Goal: Task Accomplishment & Management: Complete application form

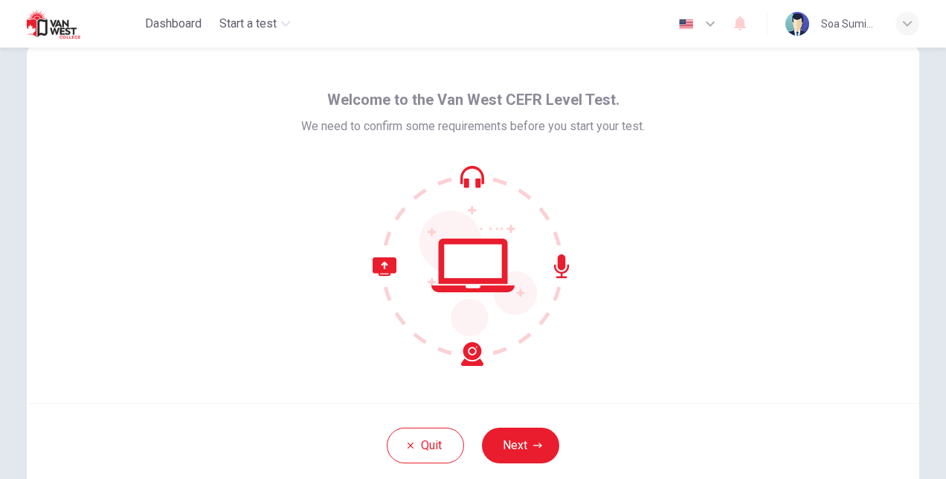
scroll to position [54, 0]
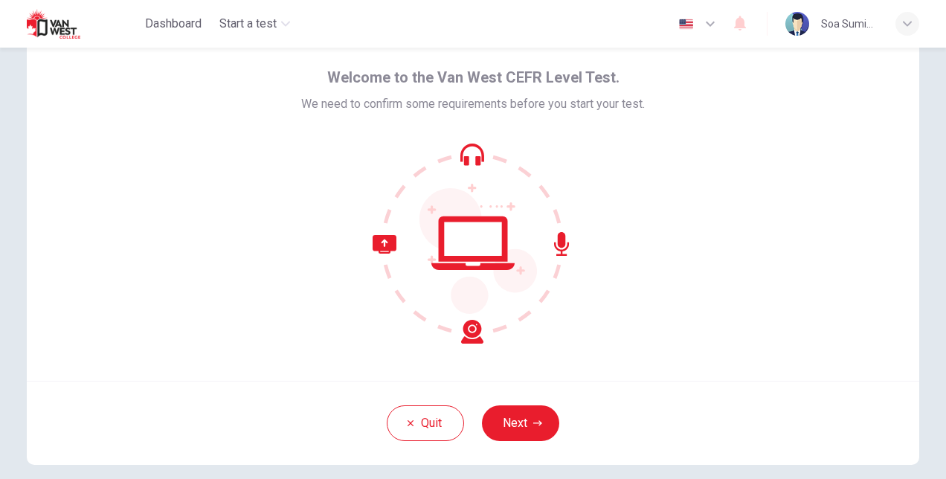
click at [839, 155] on div "Welcome to the Van West CEFR Level Test. We need to confirm some requirements b…" at bounding box center [473, 202] width 893 height 357
click at [823, 97] on div "Welcome to the Van West CEFR Level Test. We need to confirm some requirements b…" at bounding box center [473, 202] width 893 height 357
click at [816, 163] on div "Welcome to the Van West CEFR Level Test. We need to confirm some requirements b…" at bounding box center [473, 202] width 893 height 357
click at [621, 261] on div at bounding box center [473, 243] width 344 height 201
click at [838, 174] on div "Welcome to the Van West CEFR Level Test. We need to confirm some requirements b…" at bounding box center [473, 202] width 893 height 357
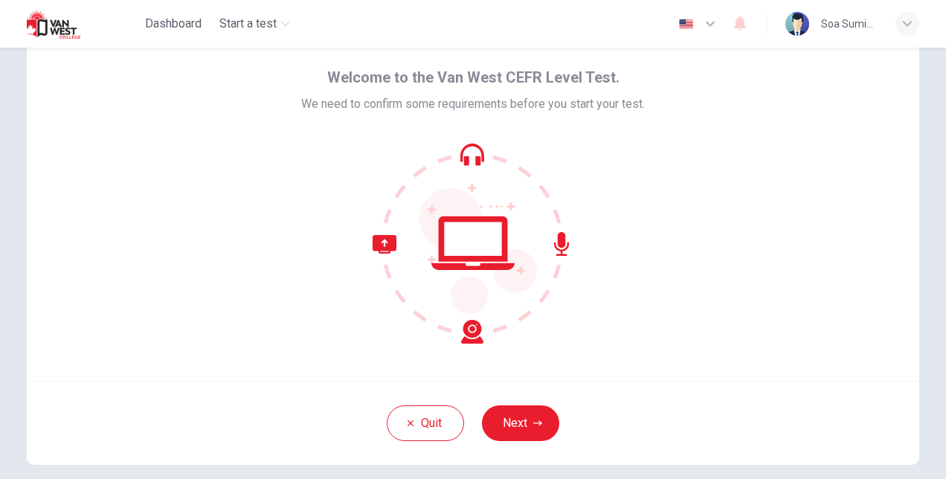
click at [759, 240] on div "Welcome to the Van West CEFR Level Test. We need to confirm some requirements b…" at bounding box center [473, 202] width 893 height 357
click at [513, 412] on button "Next" at bounding box center [520, 424] width 77 height 36
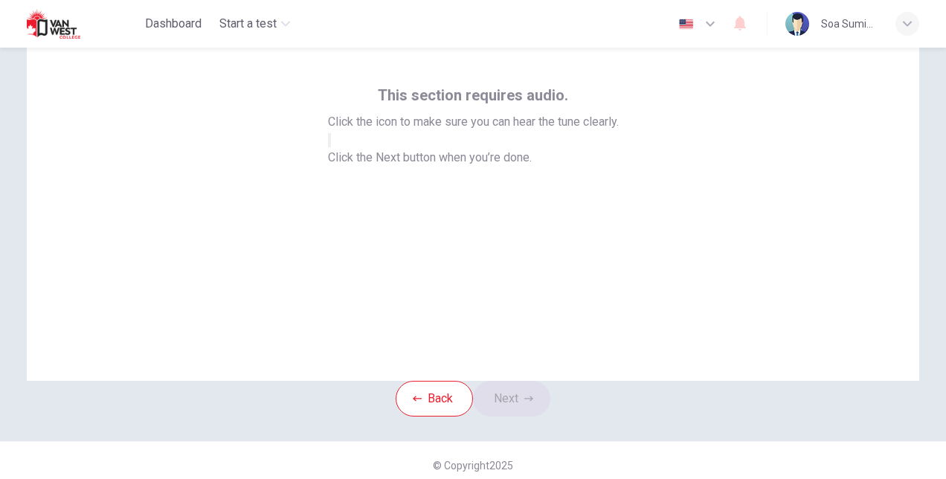
click at [330, 144] on icon "button" at bounding box center [330, 144] width 0 height 0
click at [507, 417] on button "Next" at bounding box center [511, 399] width 77 height 36
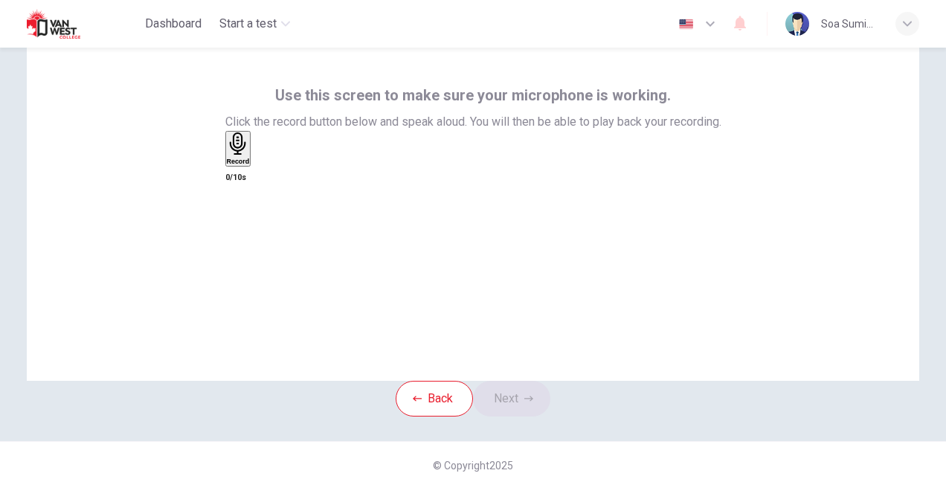
click at [250, 165] on div "Record" at bounding box center [238, 148] width 23 height 33
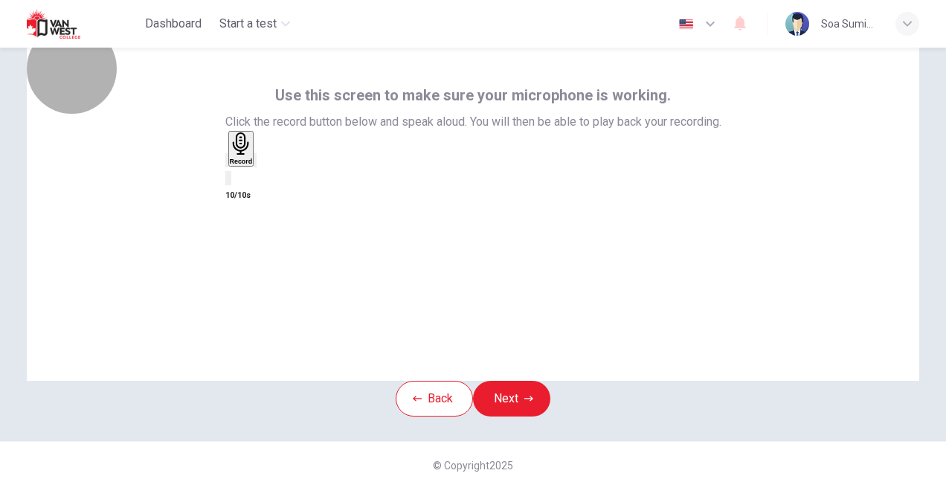
click at [253, 165] on div "Record" at bounding box center [241, 148] width 23 height 33
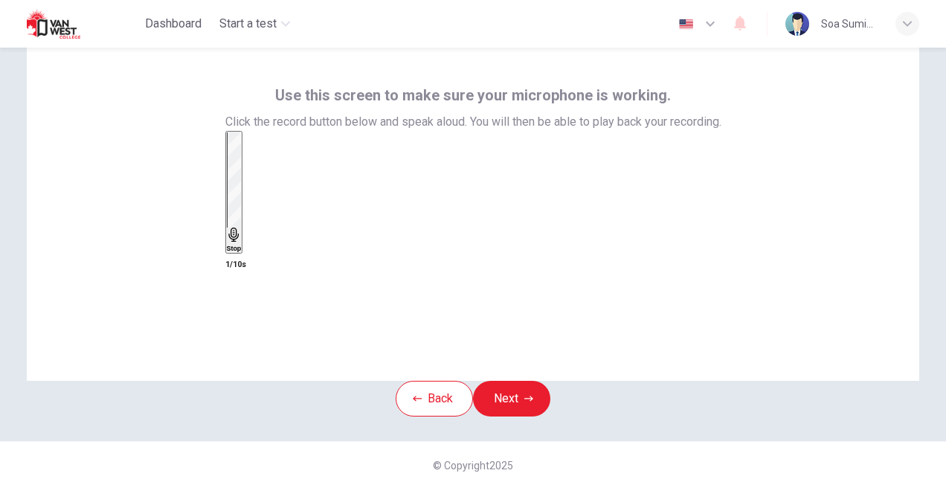
click at [242, 202] on div "Stop" at bounding box center [234, 192] width 15 height 120
click at [253, 165] on div "Record" at bounding box center [241, 148] width 23 height 33
click at [242, 225] on div "Stop" at bounding box center [234, 192] width 15 height 120
click at [227, 164] on icon "button" at bounding box center [227, 164] width 0 height 0
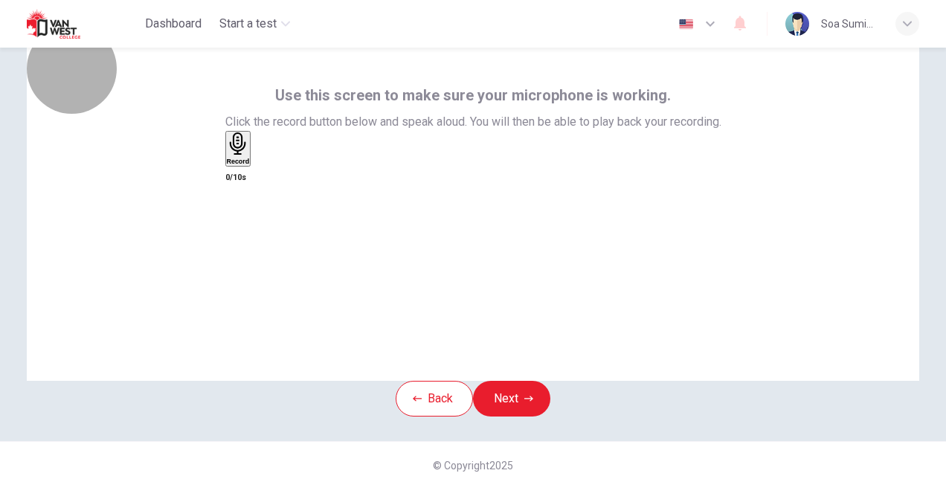
click at [250, 165] on h6 "Record" at bounding box center [238, 161] width 23 height 7
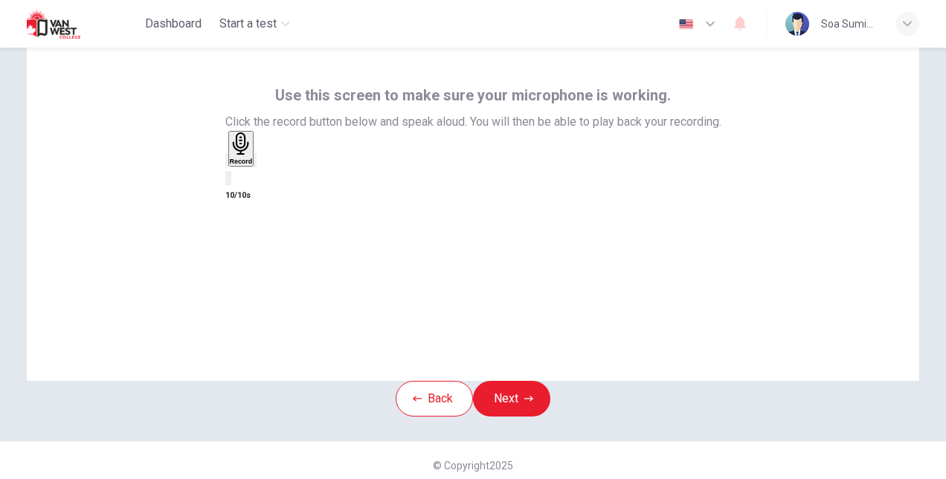
click at [269, 178] on icon "button" at bounding box center [265, 172] width 8 height 10
click at [501, 408] on button "Next" at bounding box center [511, 399] width 77 height 36
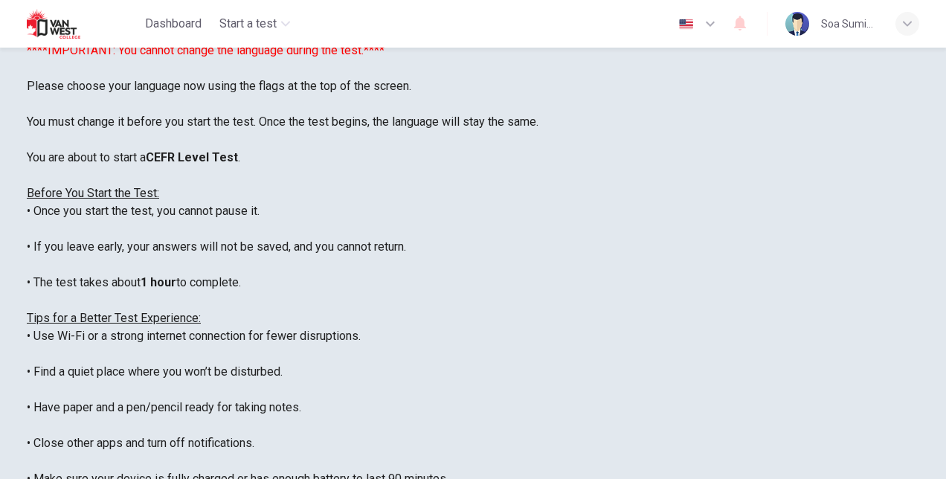
scroll to position [0, 0]
click at [693, 10] on button "button" at bounding box center [698, 24] width 54 height 30
click at [537, 220] on div at bounding box center [473, 239] width 946 height 479
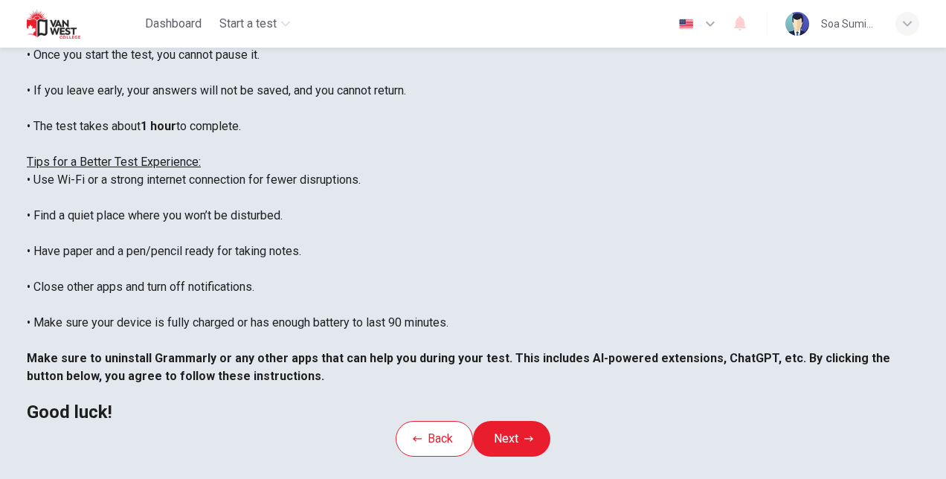
scroll to position [210, 0]
click at [531, 442] on button "Next" at bounding box center [511, 439] width 77 height 36
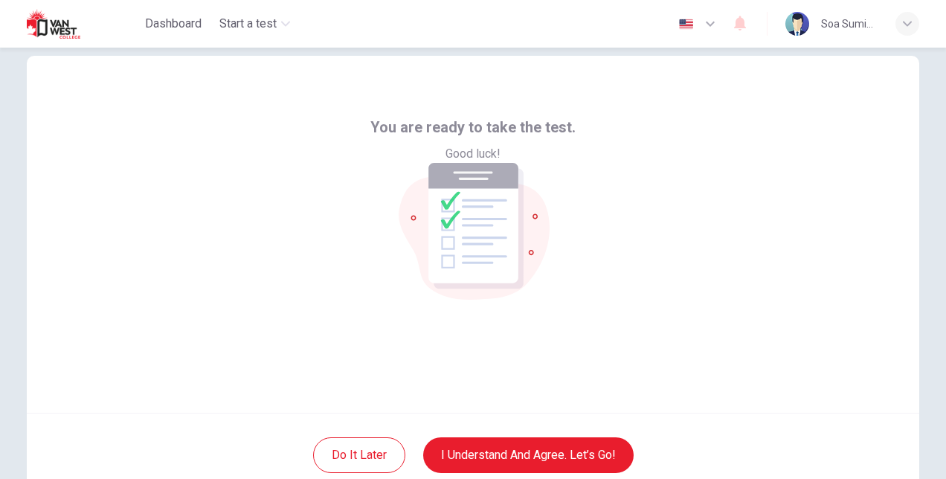
scroll to position [72, 0]
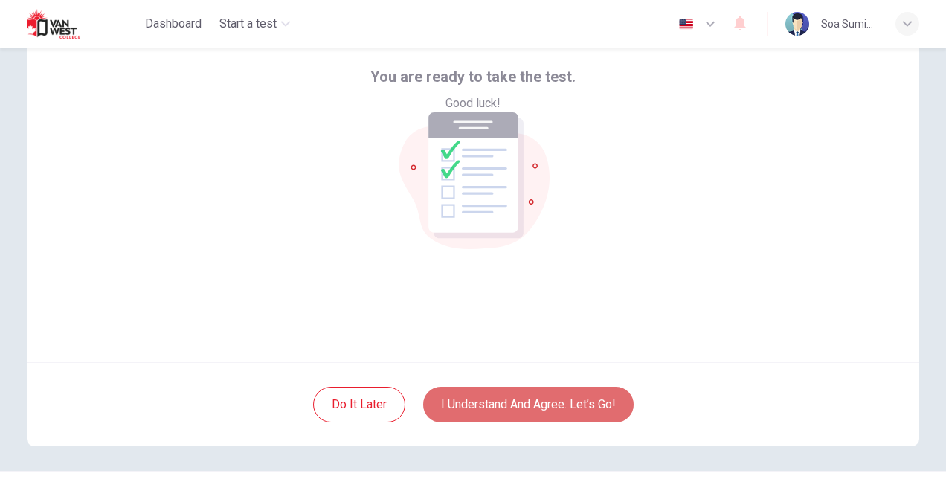
click at [534, 405] on button "I understand and agree. Let’s go!" at bounding box center [528, 405] width 211 height 36
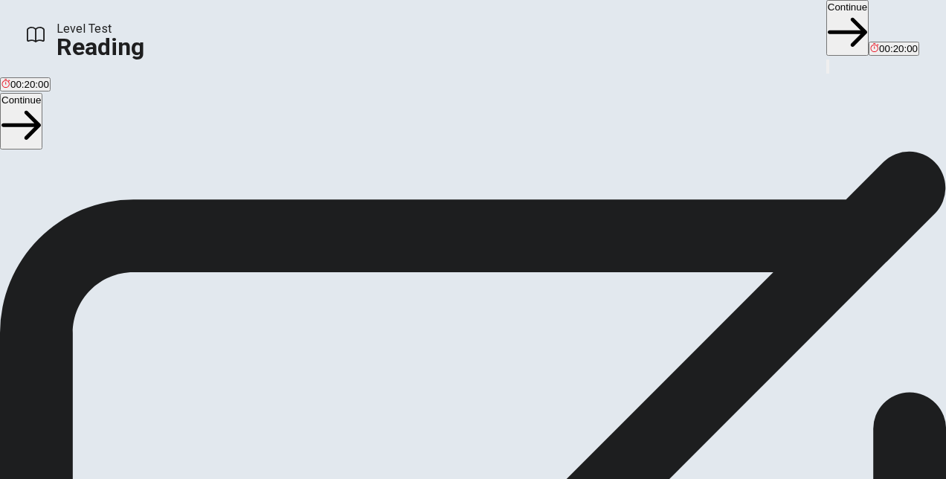
scroll to position [214, 0]
click at [42, 114] on button "Continue" at bounding box center [21, 121] width 42 height 56
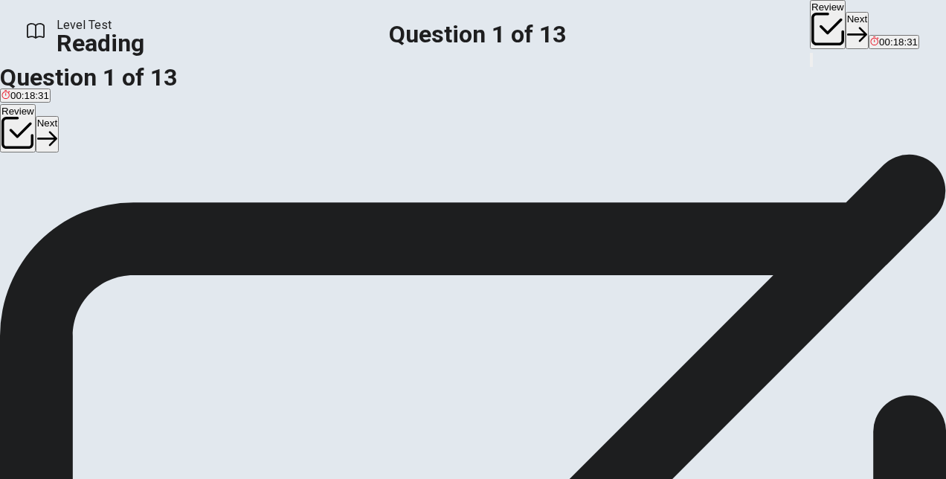
scroll to position [82, 0]
click at [68, 121] on div "B" at bounding box center [47, 114] width 42 height 11
click at [59, 122] on button "Next" at bounding box center [47, 134] width 23 height 36
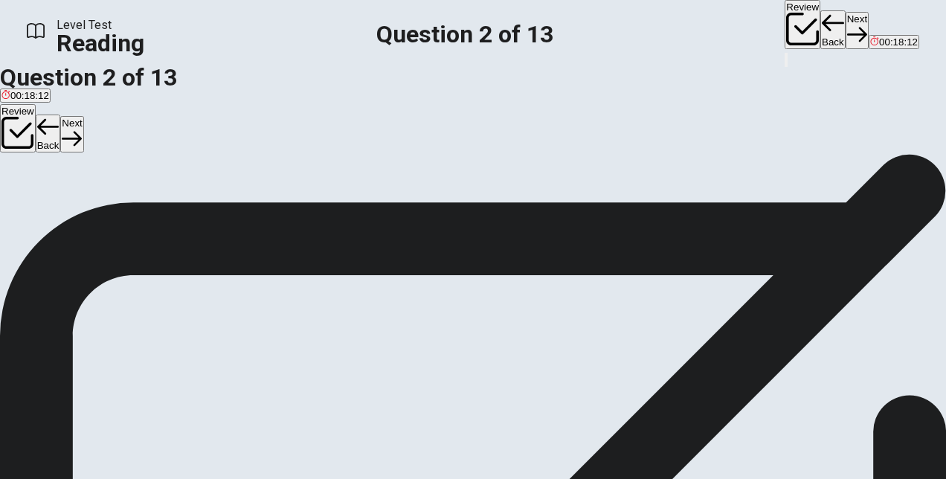
scroll to position [56, 0]
drag, startPoint x: 657, startPoint y: 238, endPoint x: 774, endPoint y: 256, distance: 118.2
click at [774, 256] on span "The early twentieth century brought an abundance of changes to the entertainmen…" at bounding box center [471, 232] width 943 height 68
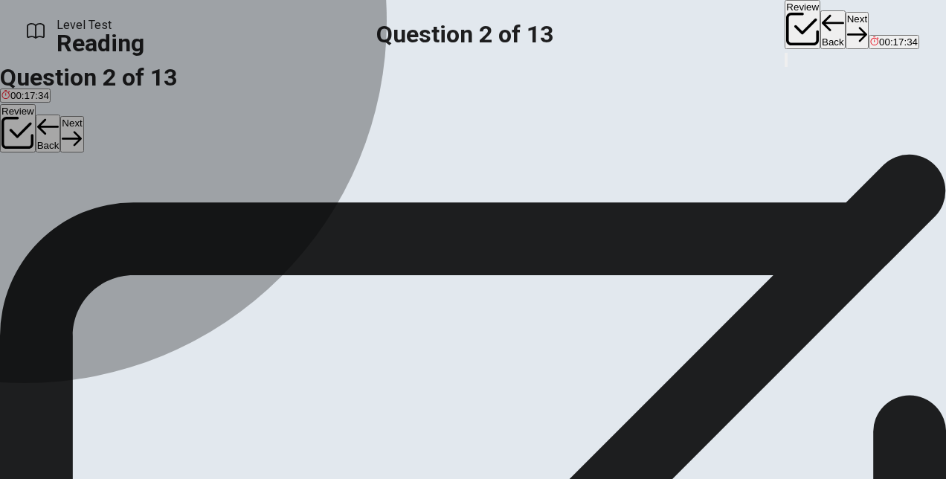
click at [142, 147] on div "D" at bounding box center [169, 140] width 54 height 11
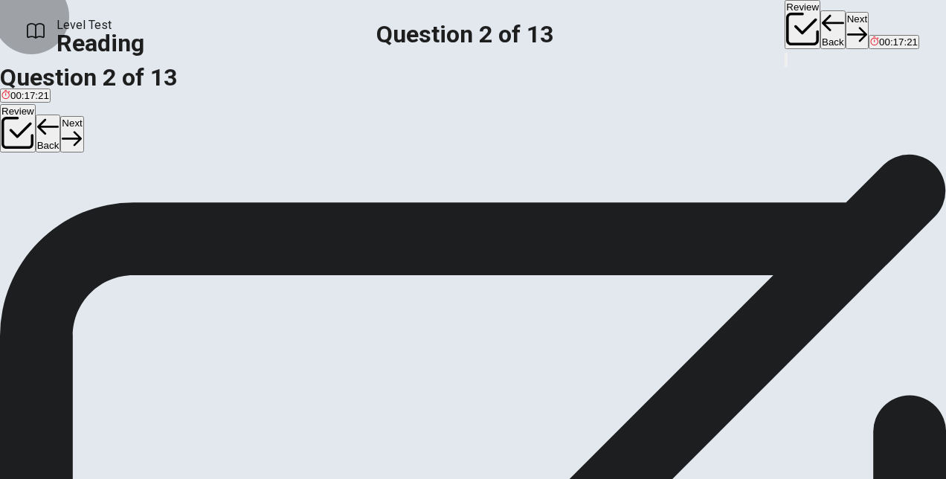
click at [83, 118] on button "Next" at bounding box center [71, 134] width 23 height 36
click at [341, 147] on div "C" at bounding box center [388, 140] width 95 height 11
click at [83, 118] on button "Next" at bounding box center [71, 134] width 23 height 36
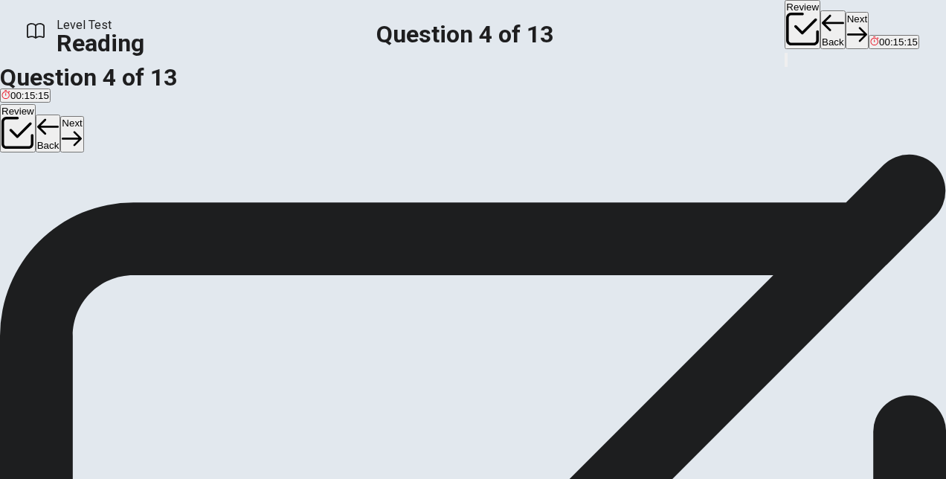
click at [141, 158] on span "To introduce previous methods of how sound was added to films" at bounding box center [142, 152] width 282 height 11
click at [83, 116] on button "Next" at bounding box center [71, 134] width 23 height 36
click at [62, 159] on button "B Fame" at bounding box center [47, 146] width 28 height 25
click at [83, 116] on button "Next" at bounding box center [71, 134] width 23 height 36
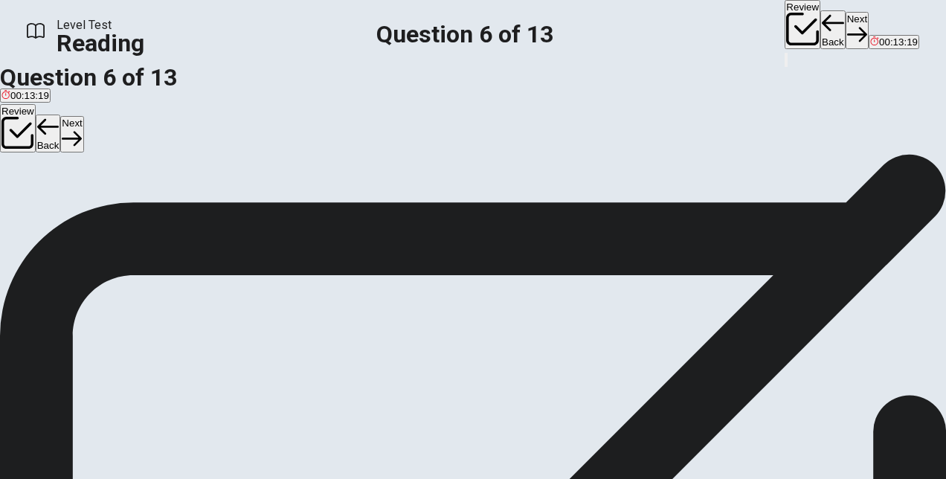
scroll to position [54, 0]
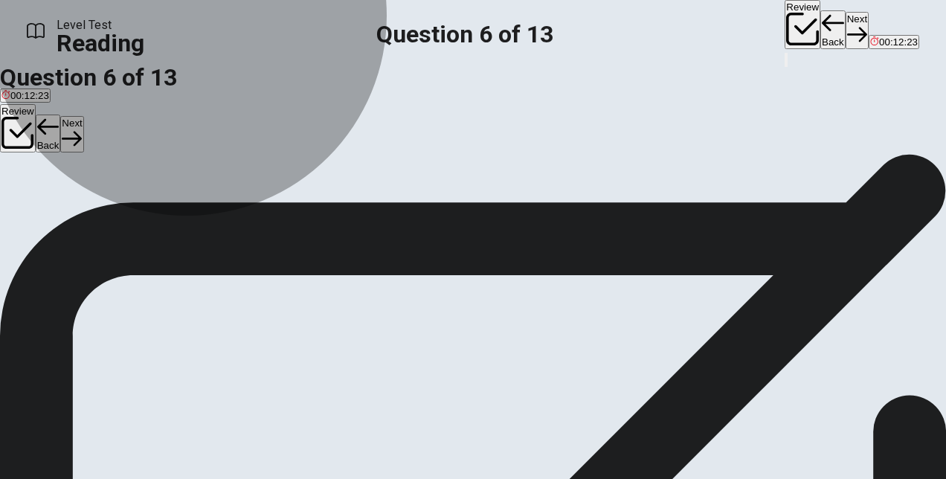
click at [241, 160] on span "It was the first film to have a recorded sound component" at bounding box center [289, 154] width 246 height 11
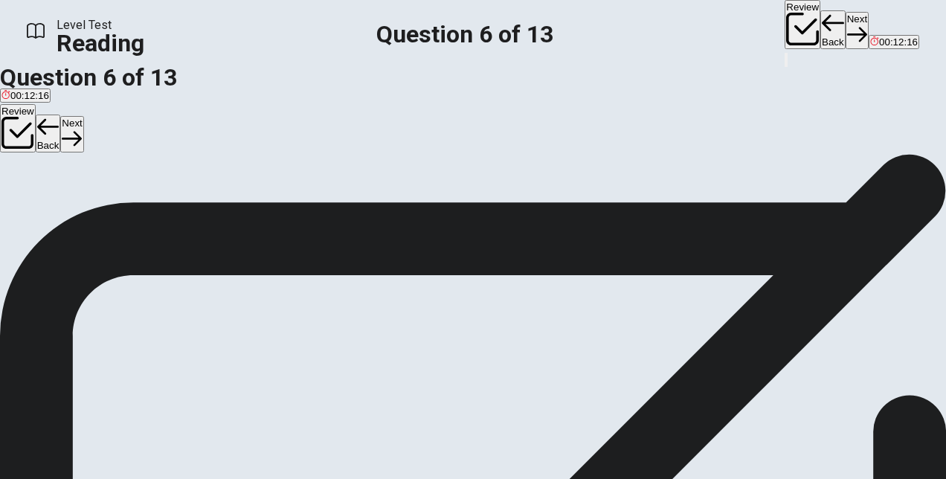
click at [415, 160] on span "It was originally unaccompanied by sound before the screening in [GEOGRAPHIC_DA…" at bounding box center [611, 154] width 393 height 11
click at [83, 116] on button "Next" at bounding box center [71, 134] width 23 height 36
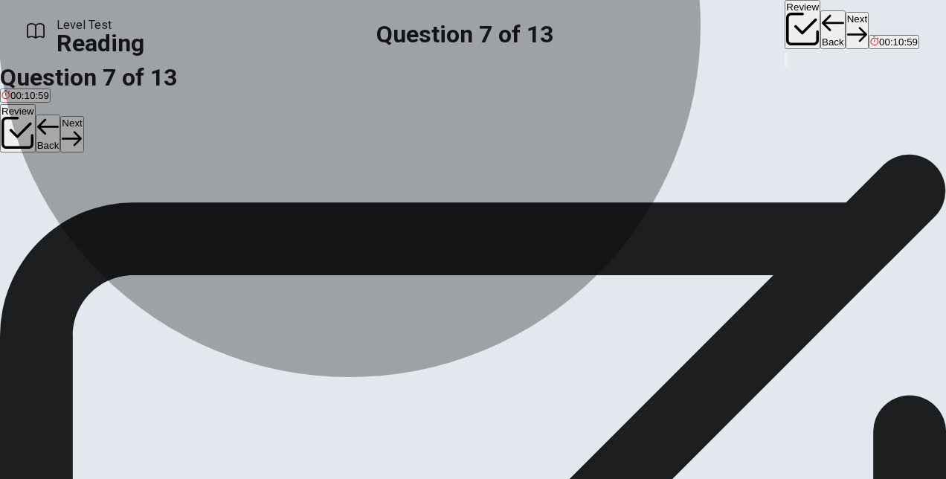
click at [404, 158] on span "To show the challenges that previous experimentalists had with adding sound and…" at bounding box center [265, 152] width 529 height 11
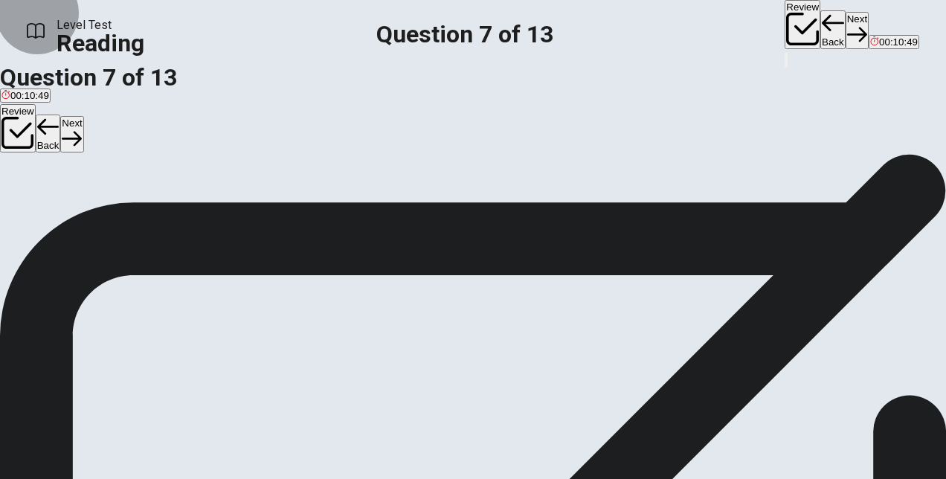
click at [83, 116] on button "Next" at bounding box center [71, 134] width 23 height 36
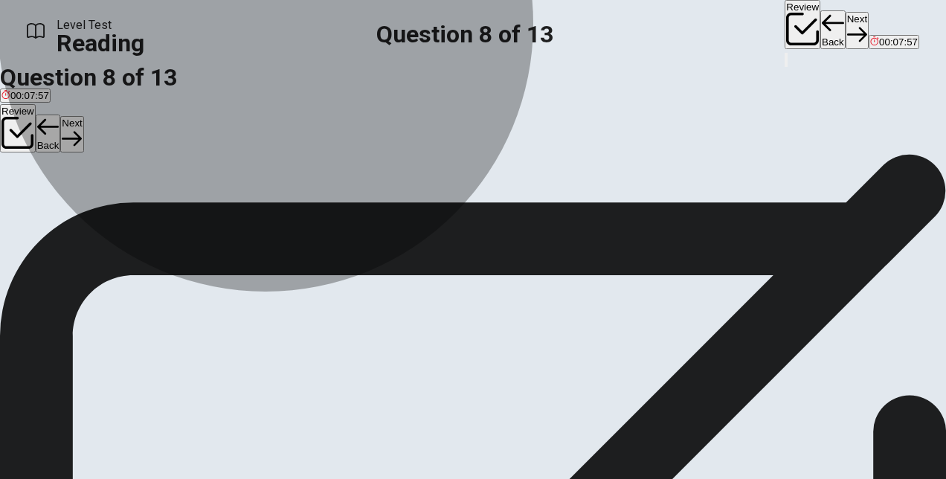
click at [392, 77] on span "The desire of telecommunications companies to make sound technology profitable" at bounding box center [572, 71] width 361 height 11
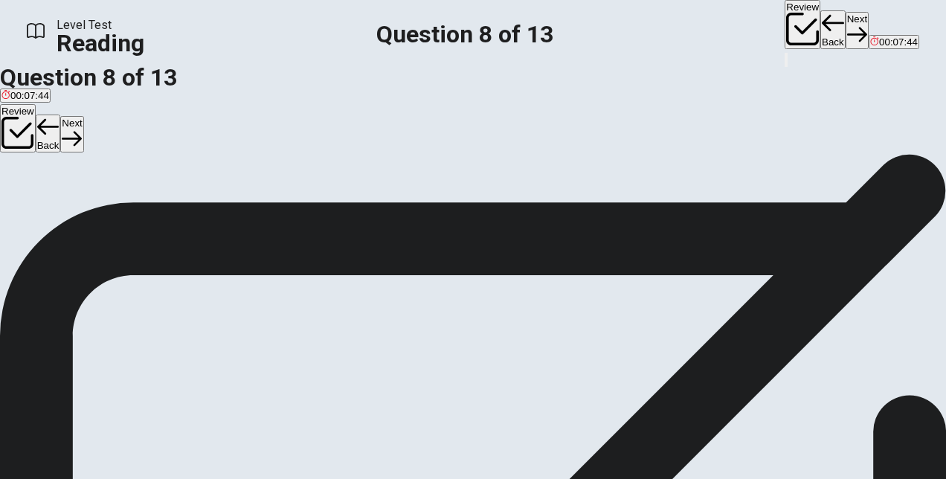
click at [83, 126] on button "Next" at bounding box center [71, 134] width 23 height 36
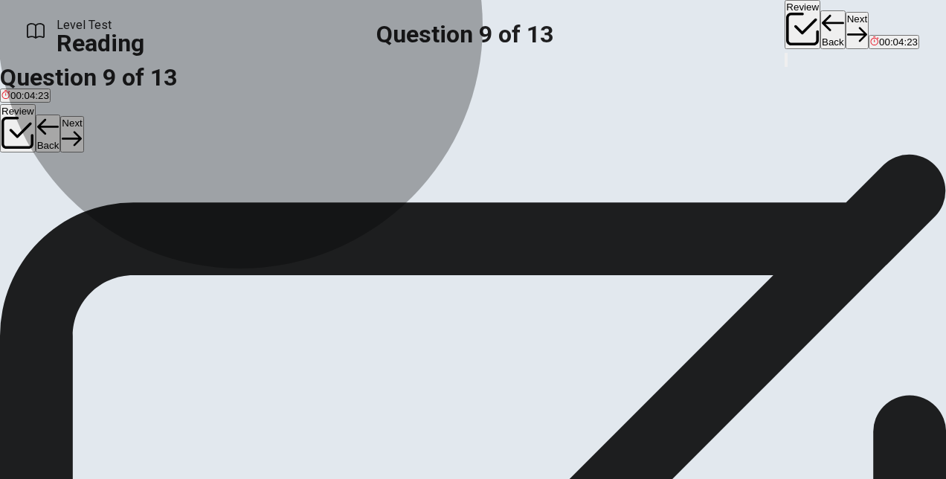
click at [295, 97] on span "Since the costs of adding sound were low, Europe was able to have sound added i…" at bounding box center [224, 91] width 447 height 11
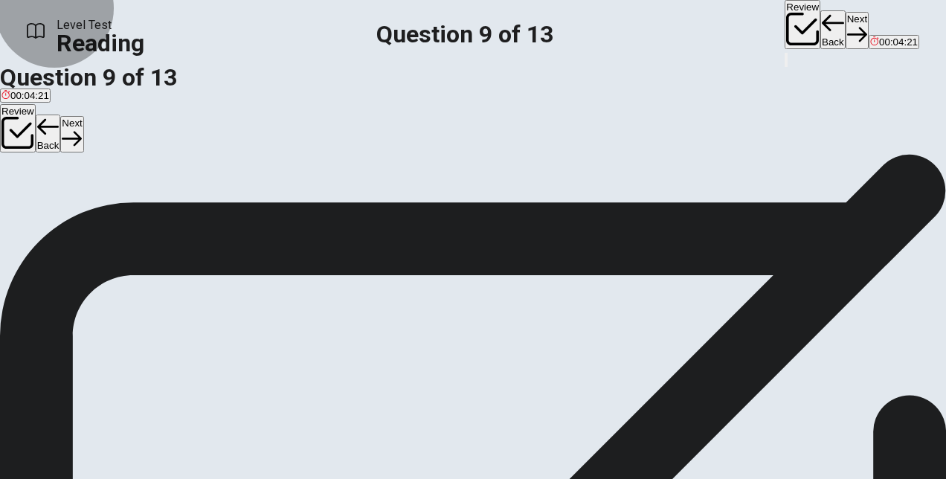
click at [83, 116] on button "Next" at bounding box center [71, 134] width 23 height 36
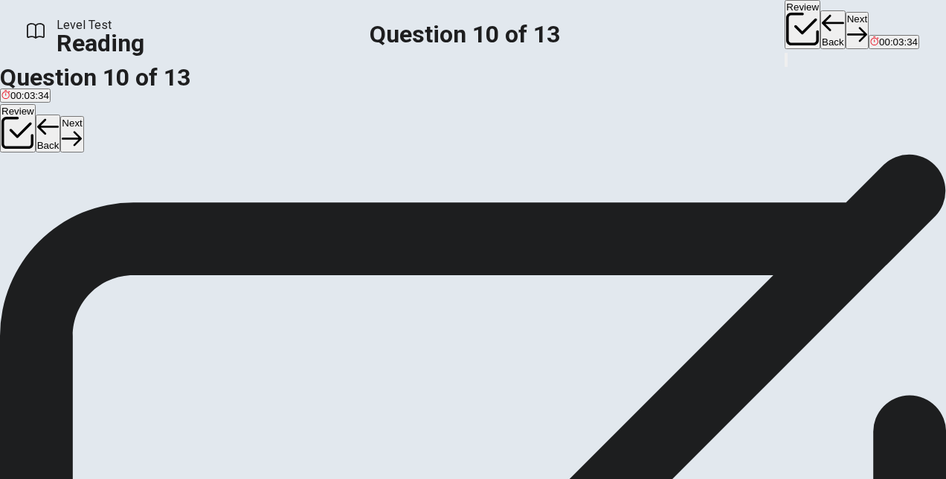
scroll to position [395, 0]
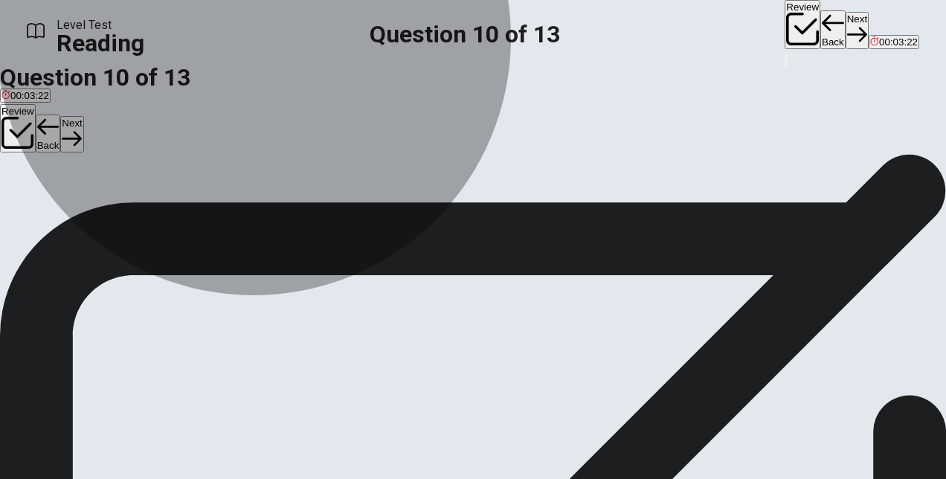
click at [308, 12] on span "American theaters had less money but more drive to retrofit their theaters than…" at bounding box center [237, 6] width 473 height 11
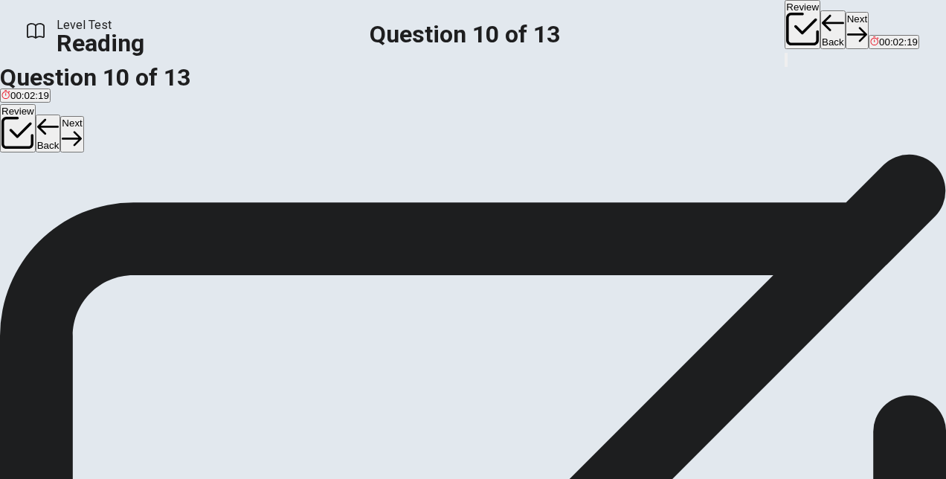
scroll to position [219, 0]
click at [83, 121] on button "Next" at bounding box center [71, 134] width 23 height 36
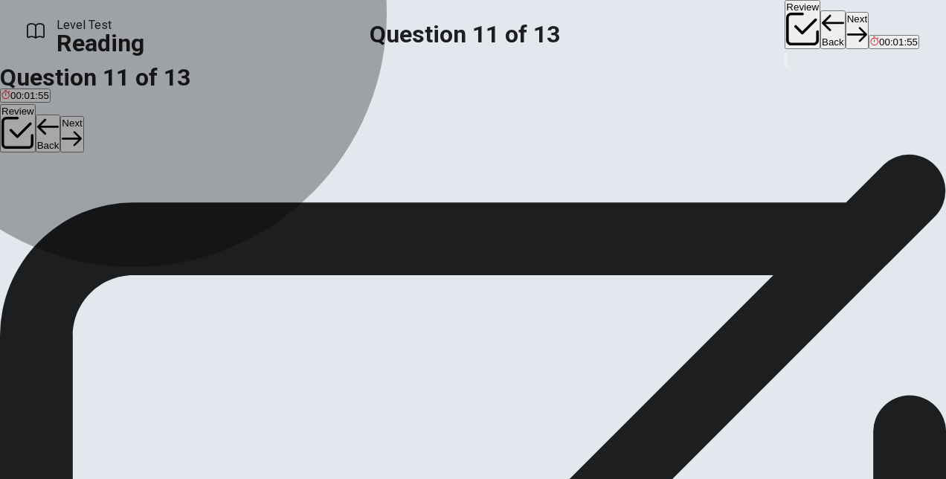
click at [74, 96] on button "A Post-installment" at bounding box center [37, 83] width 74 height 25
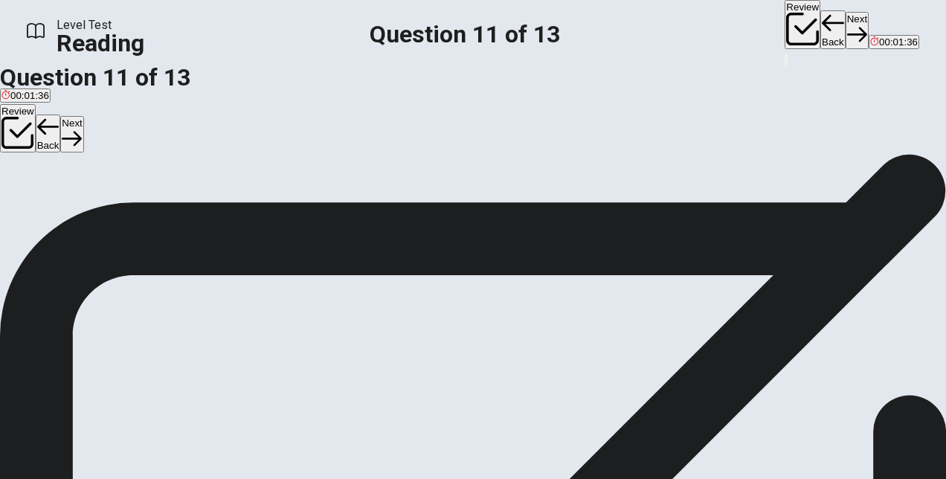
scroll to position [117, 0]
click at [83, 116] on button "Next" at bounding box center [71, 134] width 23 height 36
click at [129, 392] on input at bounding box center [64, 399] width 129 height 14
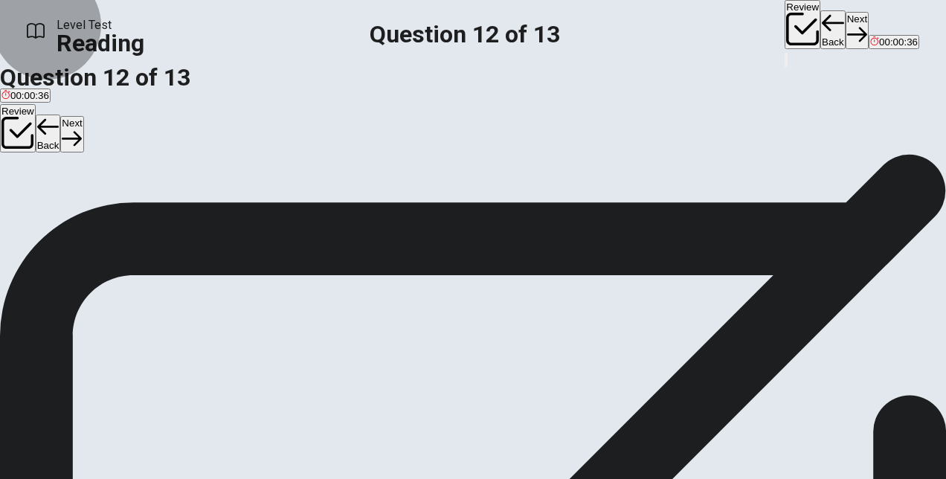
click at [83, 127] on button "Next" at bounding box center [71, 134] width 23 height 36
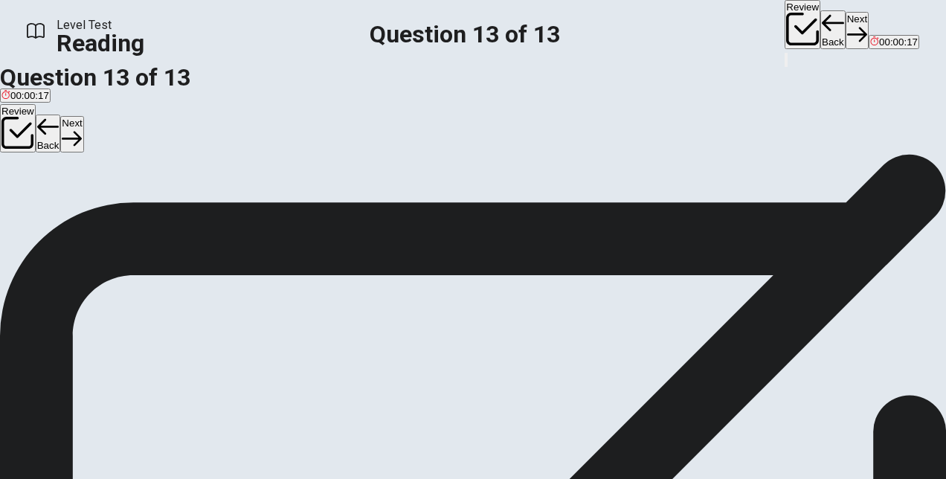
scroll to position [402, 0]
drag, startPoint x: 92, startPoint y: 344, endPoint x: 104, endPoint y: 356, distance: 17.4
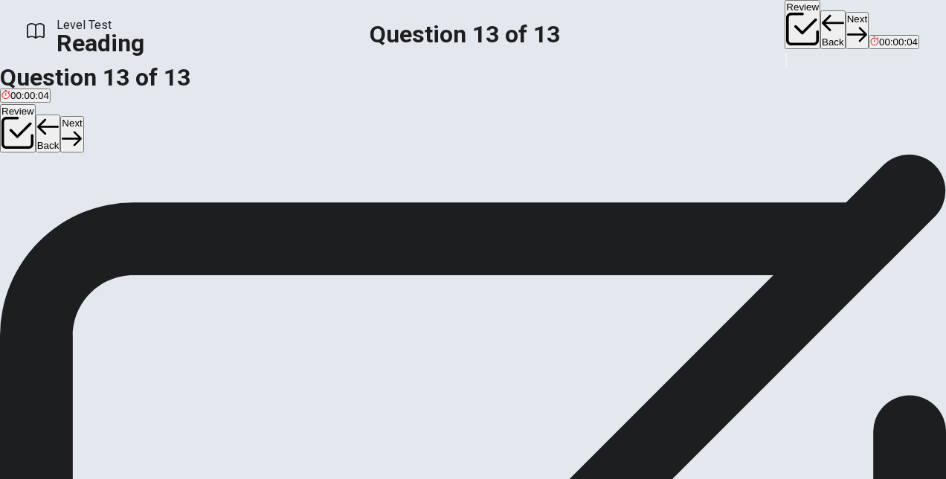
drag, startPoint x: 75, startPoint y: 271, endPoint x: 83, endPoint y: 305, distance: 35.2
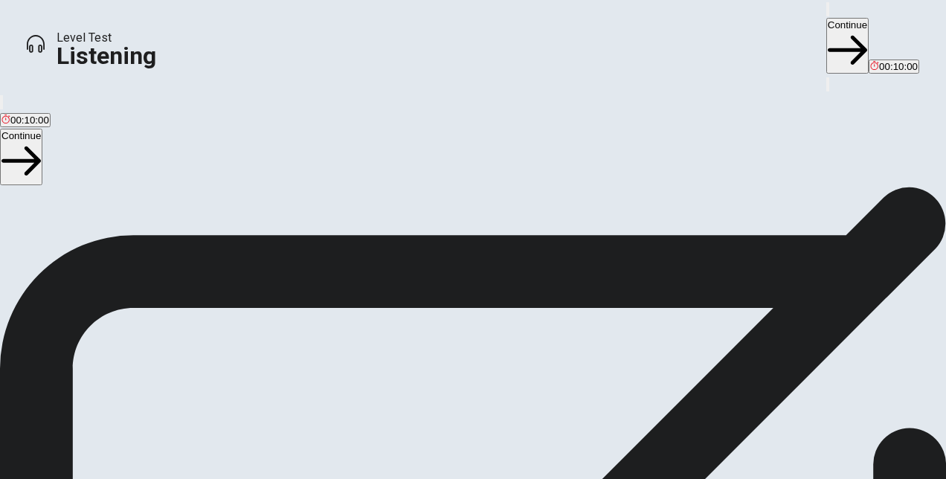
scroll to position [289, 0]
click at [1, 106] on icon "button" at bounding box center [1, 106] width 0 height 0
click at [664, 221] on span "This test checks how well you understand spoken English. You will listen to 1 c…" at bounding box center [332, 123] width 664 height 412
drag, startPoint x: 676, startPoint y: 225, endPoint x: 698, endPoint y: 203, distance: 31.0
click at [664, 222] on span "This test checks how well you understand spoken English. You will listen to 1 c…" at bounding box center [332, 123] width 664 height 412
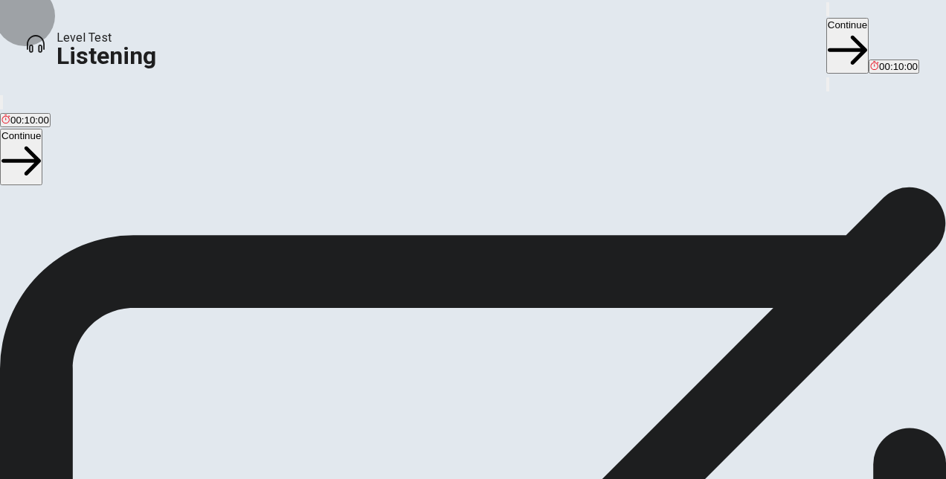
click at [3, 95] on button "button" at bounding box center [1, 102] width 3 height 14
click at [42, 129] on button "Continue" at bounding box center [21, 157] width 42 height 56
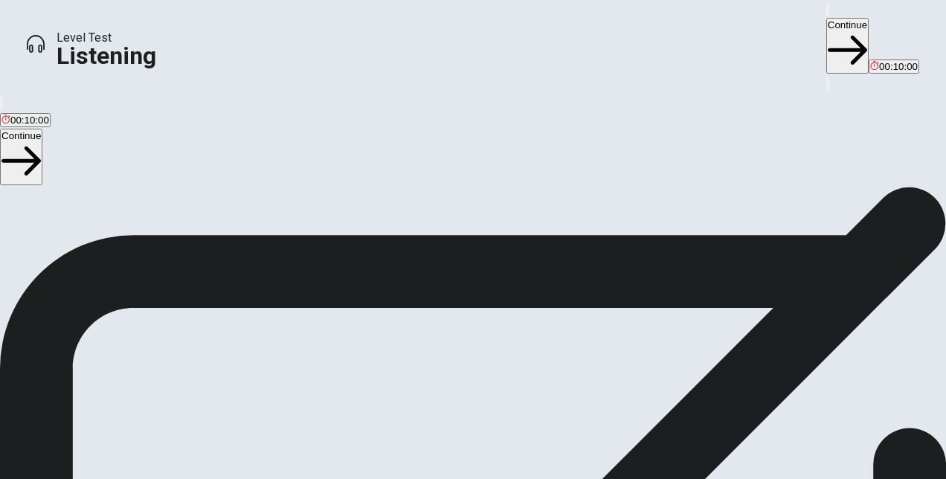
click at [3, 95] on button "button" at bounding box center [1, 102] width 3 height 14
click at [920, 86] on span at bounding box center [920, 86] width 0 height 0
drag, startPoint x: 896, startPoint y: 92, endPoint x: 888, endPoint y: 91, distance: 8.3
click at [920, 86] on span at bounding box center [920, 86] width 0 height 0
type input "0.5"
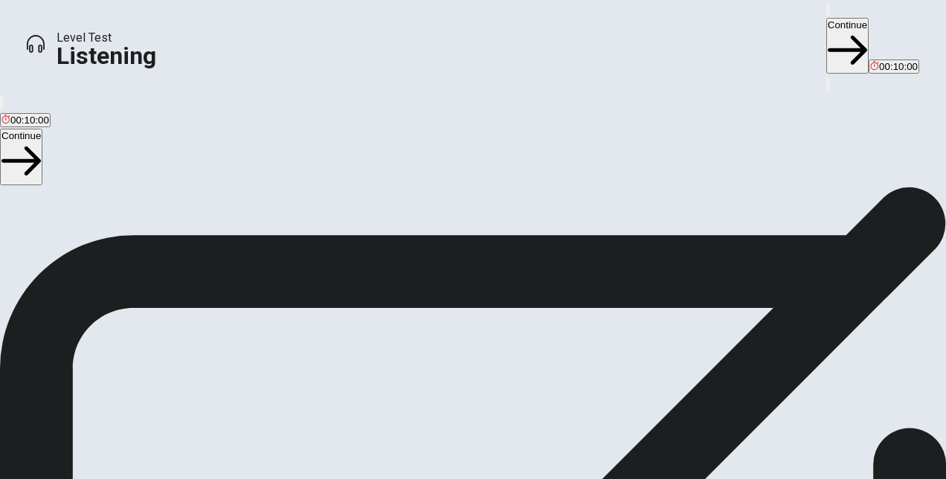
click at [920, 86] on span at bounding box center [920, 86] width 0 height 0
click at [42, 129] on button "Continue" at bounding box center [21, 157] width 42 height 56
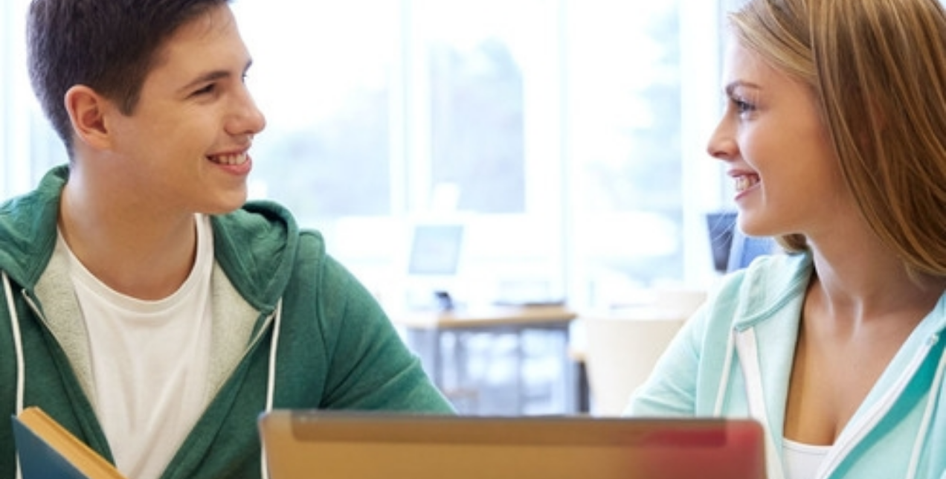
scroll to position [0, 0]
click at [3, 86] on button "button" at bounding box center [1, 93] width 3 height 14
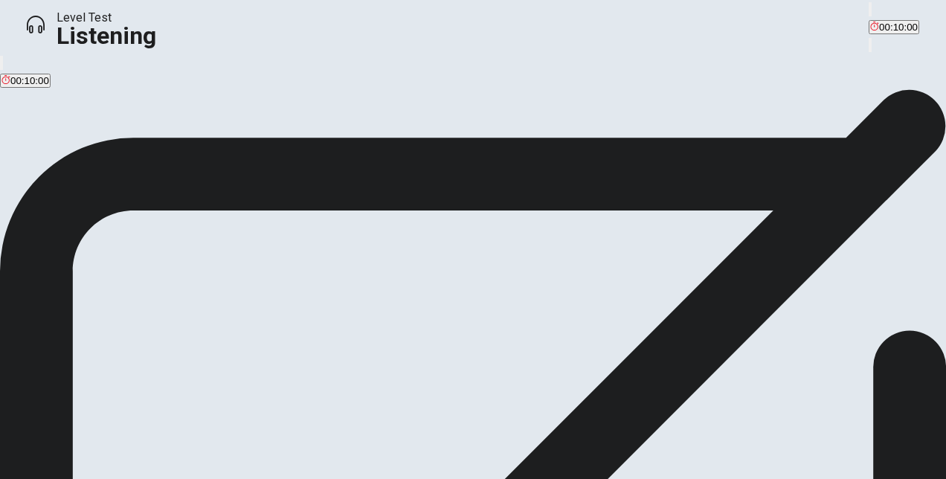
scroll to position [10, 0]
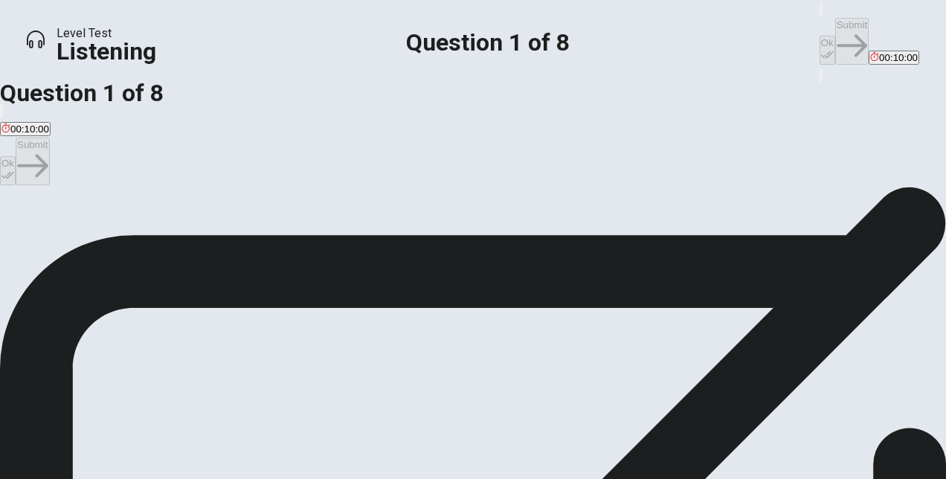
scroll to position [50, 0]
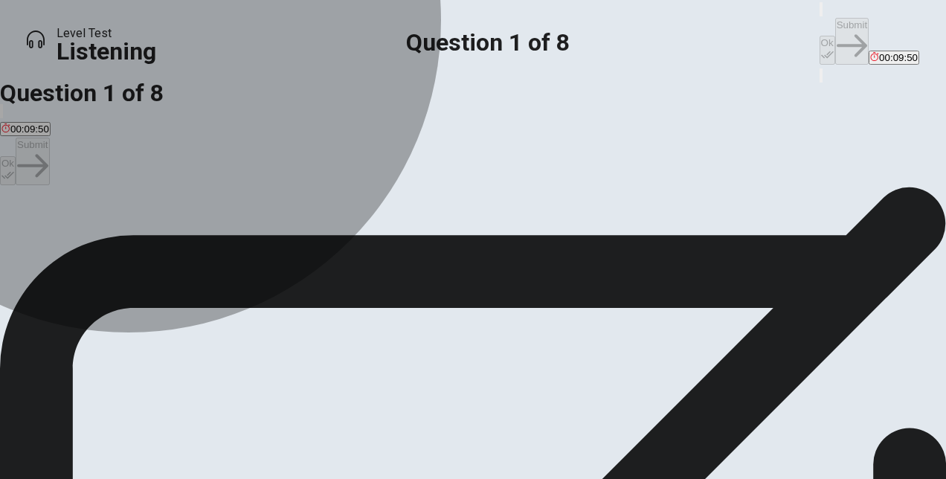
click at [379, 196] on span "What to do with the used furniture" at bounding box center [351, 190] width 148 height 11
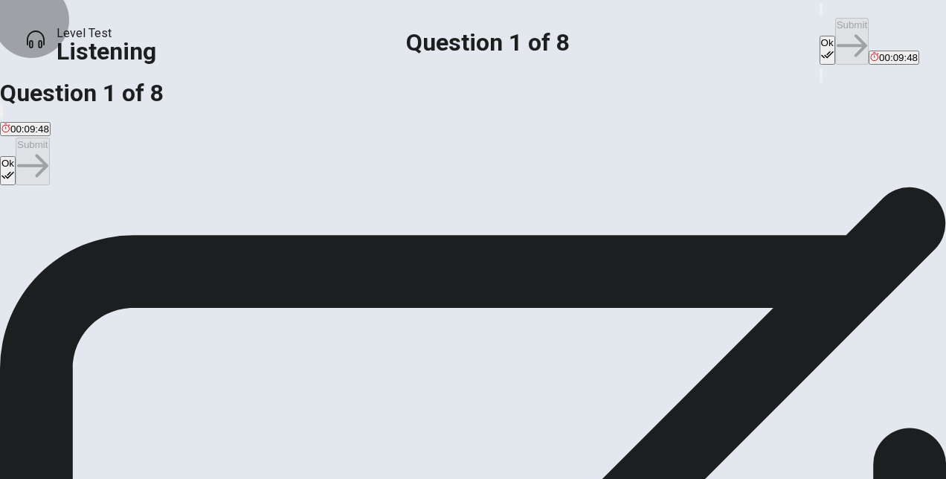
click at [16, 156] on button "Ok" at bounding box center [8, 170] width 16 height 29
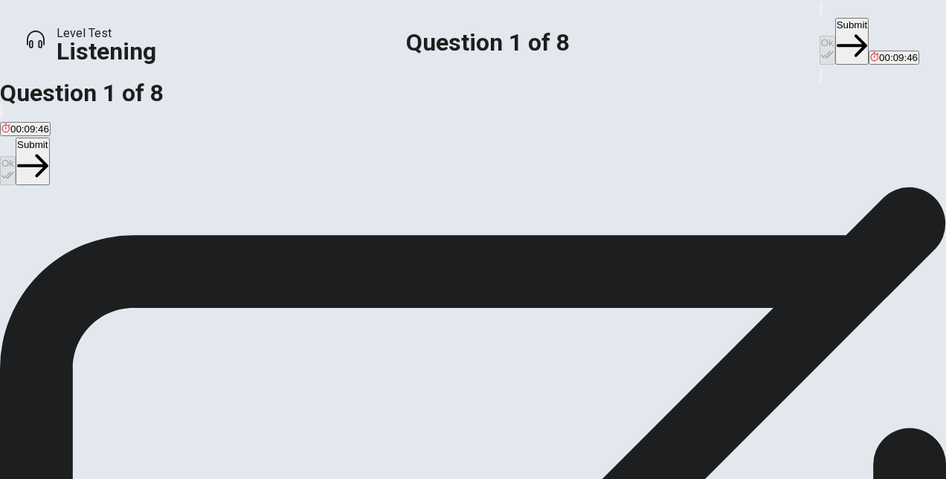
click at [49, 138] on button "Submit" at bounding box center [32, 161] width 33 height 47
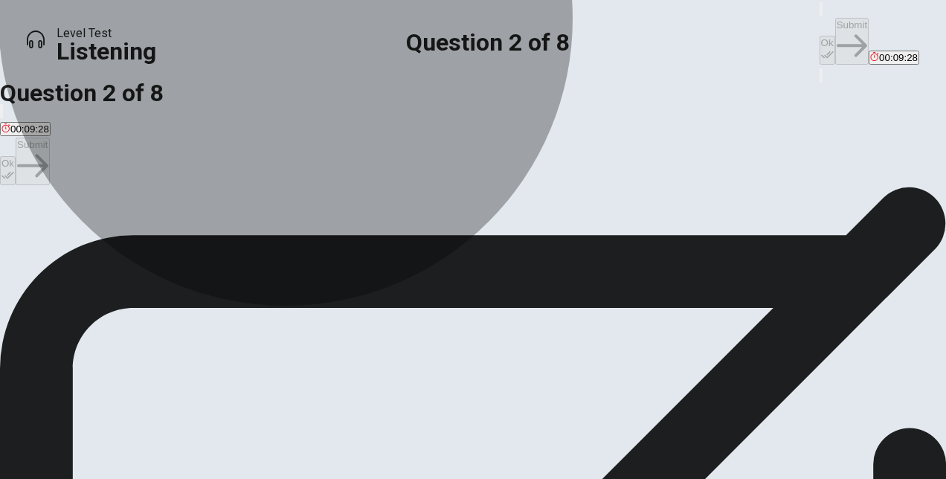
click at [238, 196] on span "The student must wait and give them a month's notice" at bounding box center [119, 190] width 237 height 11
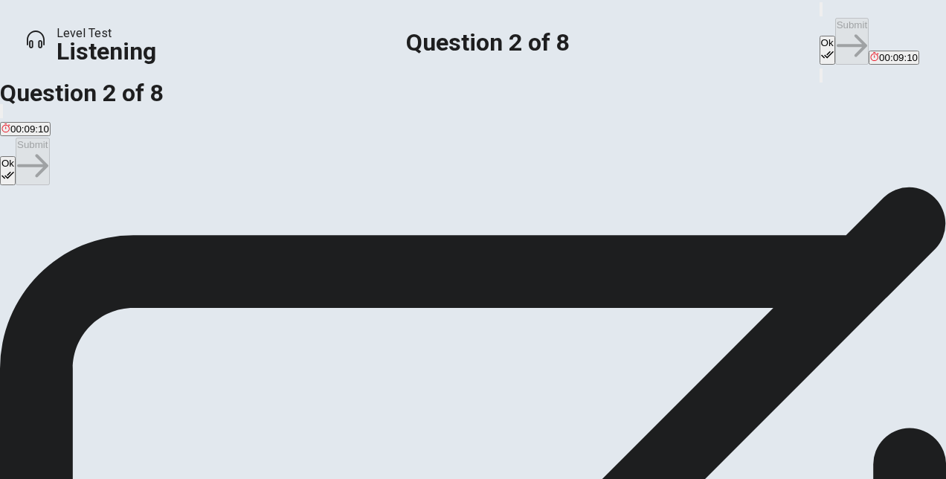
click at [16, 156] on button "Ok" at bounding box center [8, 170] width 16 height 29
click at [49, 138] on button "Submit" at bounding box center [32, 161] width 33 height 47
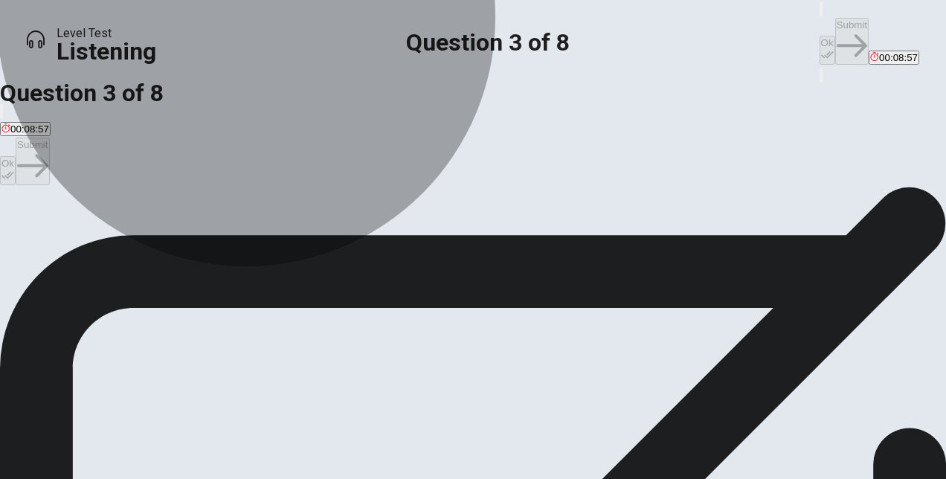
click at [376, 196] on span "The staff member suggests that the student tell his teachers to make announceme…" at bounding box center [188, 190] width 374 height 11
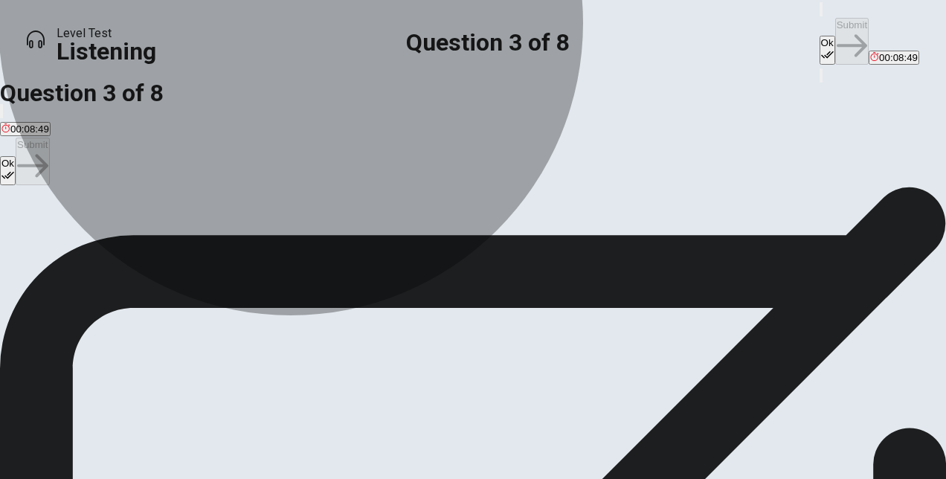
click at [371, 223] on span "The staff member suggests that the student writes a paper for the school newspa…" at bounding box center [186, 217] width 370 height 11
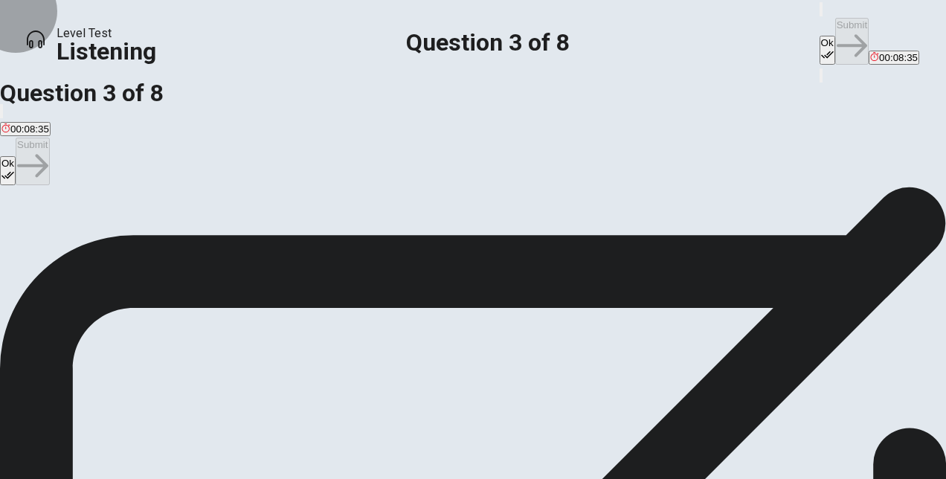
click at [16, 156] on button "Ok" at bounding box center [8, 170] width 16 height 29
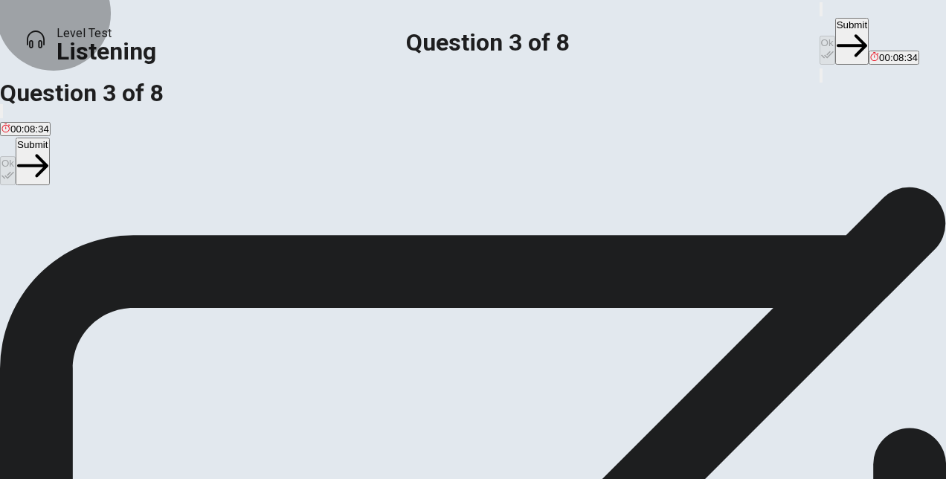
click at [49, 138] on button "Submit" at bounding box center [32, 161] width 33 height 47
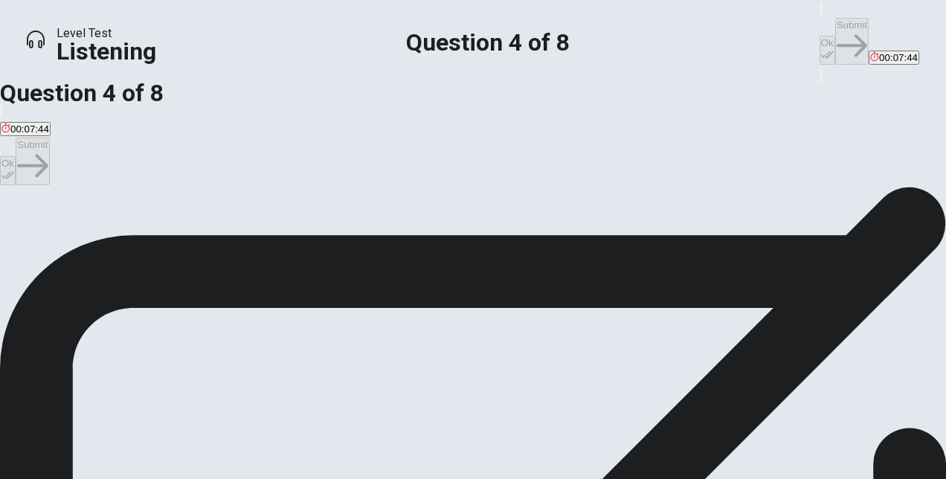
click at [273, 196] on span "So the student can be aware of what is happening at any time" at bounding box center [137, 190] width 272 height 11
click at [16, 156] on button "Ok" at bounding box center [8, 170] width 16 height 29
click at [49, 138] on button "Submit" at bounding box center [32, 161] width 33 height 47
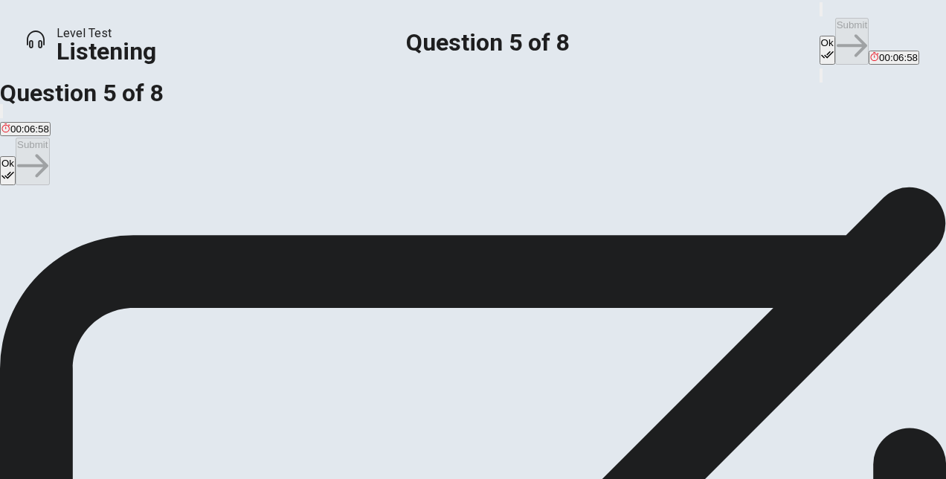
click at [16, 156] on button "Ok" at bounding box center [8, 170] width 16 height 29
click at [49, 138] on button "Submit" at bounding box center [32, 161] width 33 height 47
click at [94, 186] on button "B Positively" at bounding box center [71, 173] width 45 height 25
click at [149, 186] on button "C Indifferently" at bounding box center [121, 173] width 54 height 25
click at [14, 169] on icon "button" at bounding box center [7, 175] width 13 height 13
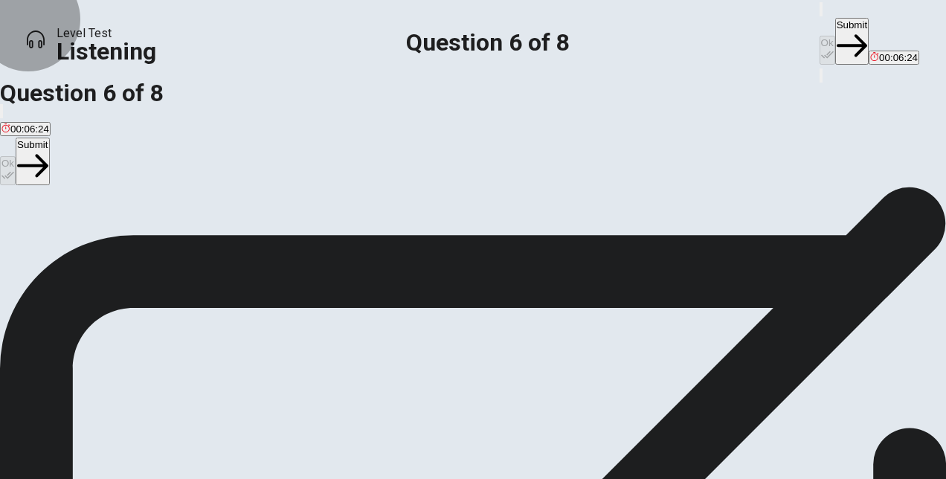
click at [49, 138] on button "Submit" at bounding box center [32, 161] width 33 height 47
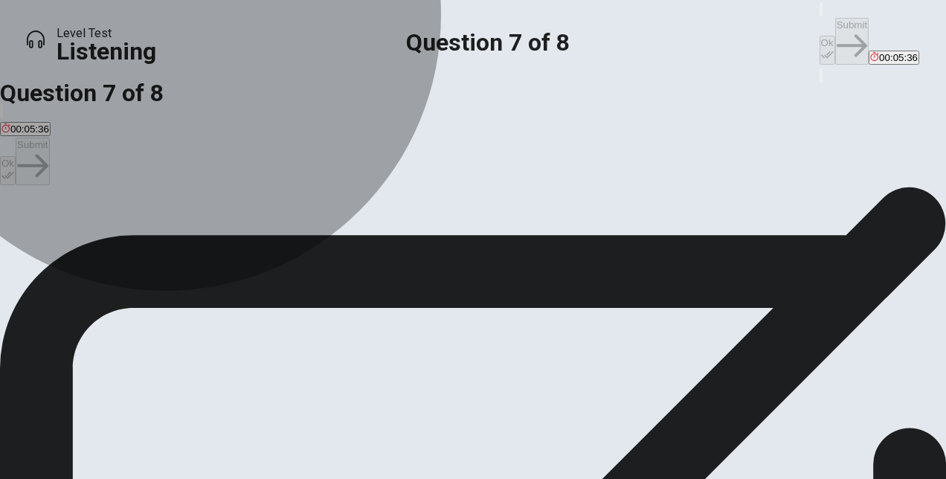
click at [246, 186] on button "C Give it to the school" at bounding box center [201, 173] width 90 height 25
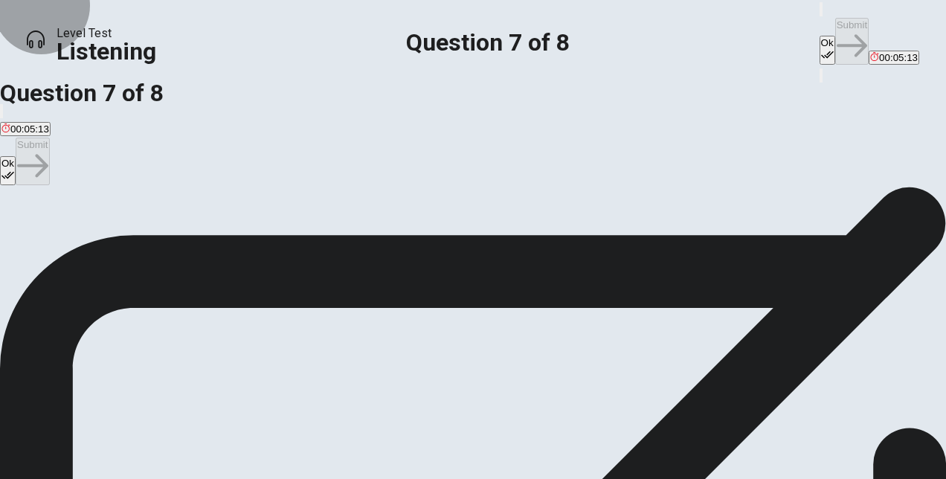
click at [16, 156] on button "Ok" at bounding box center [8, 170] width 16 height 29
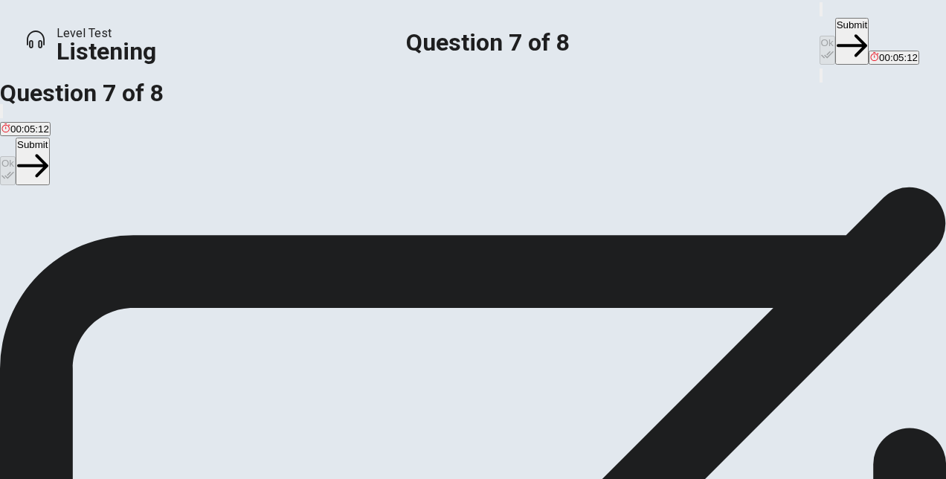
click at [49, 138] on button "Submit" at bounding box center [32, 161] width 33 height 47
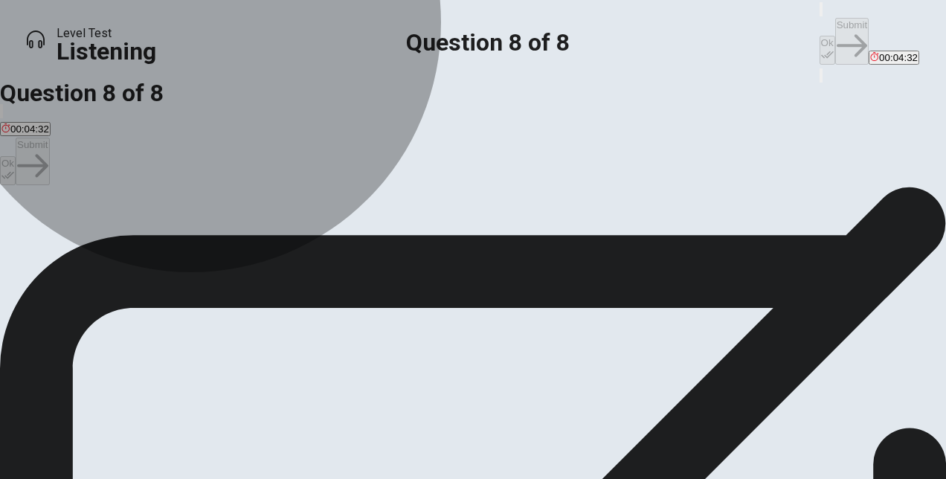
click at [441, 191] on button "D He wants to stay updated" at bounding box center [478, 178] width 115 height 25
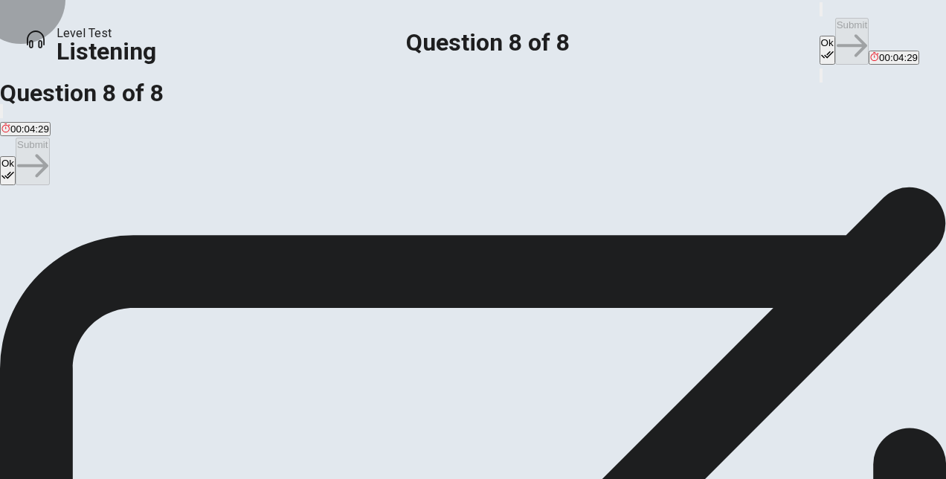
click at [16, 156] on button "Ok" at bounding box center [8, 170] width 16 height 29
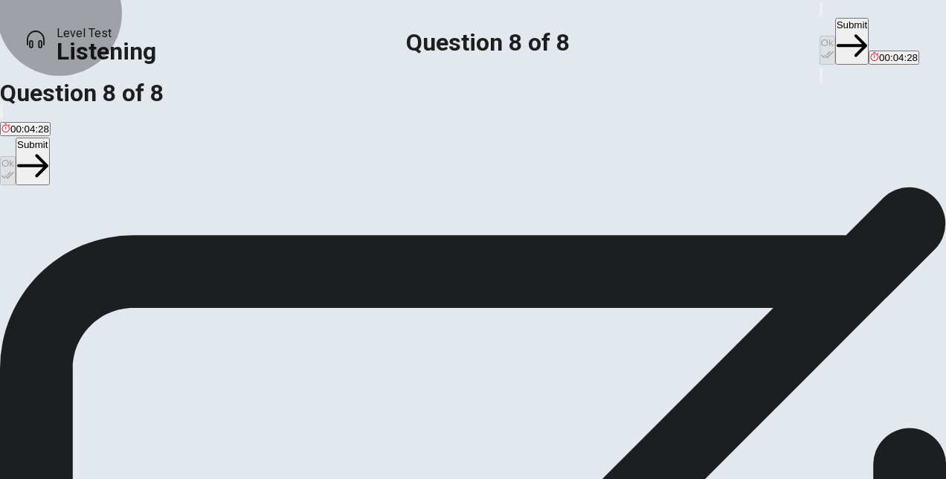
click at [48, 150] on icon "button" at bounding box center [32, 165] width 31 height 31
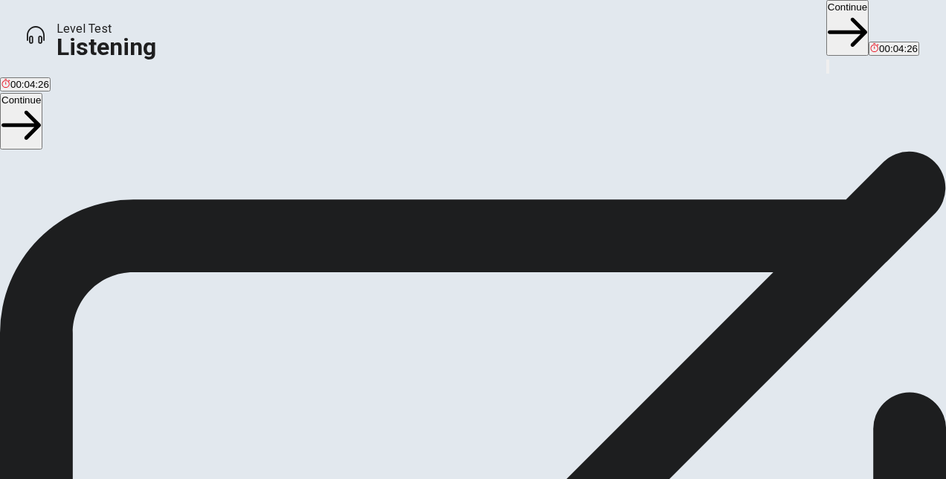
scroll to position [105, 0]
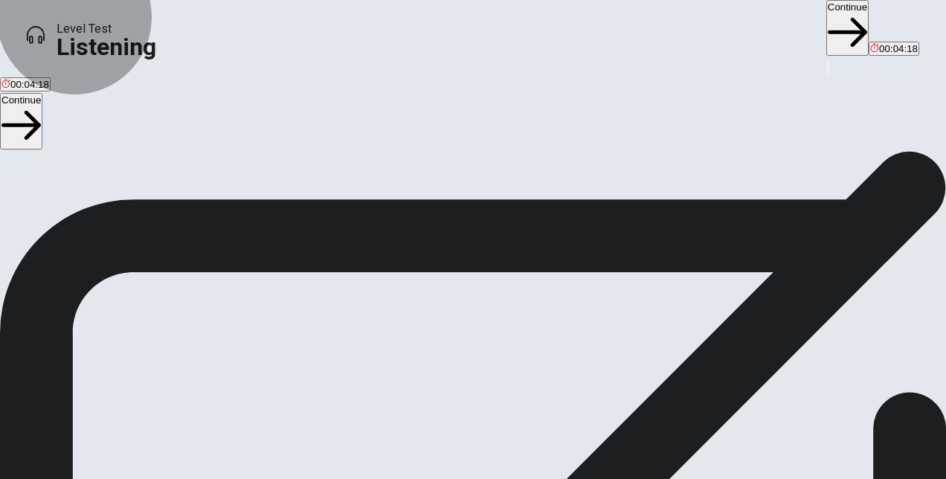
click at [41, 119] on icon "button" at bounding box center [20, 125] width 39 height 39
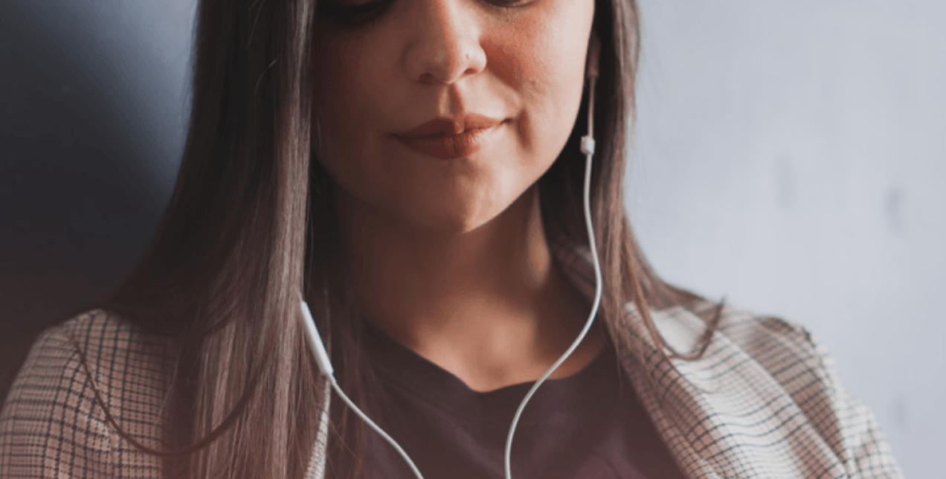
scroll to position [177, 0]
click at [41, 124] on icon "button" at bounding box center [20, 143] width 39 height 39
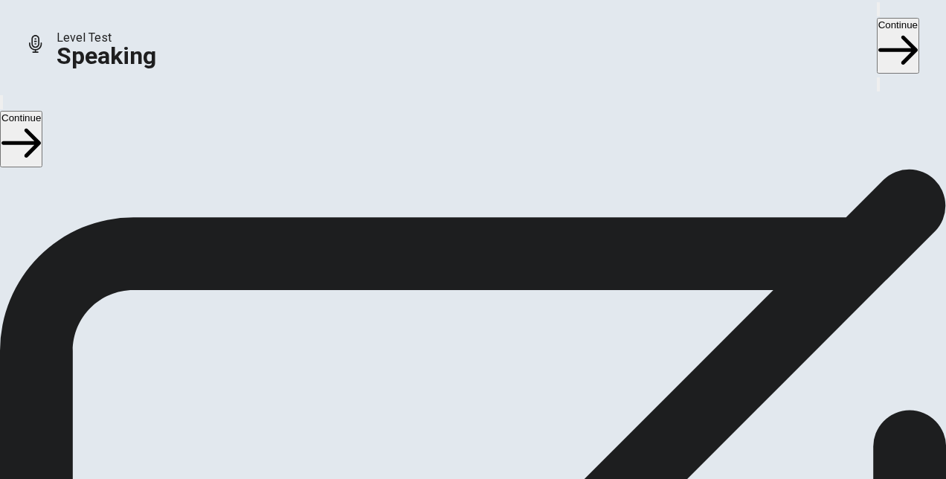
scroll to position [410, 0]
click at [474, 161] on icon at bounding box center [472, 135] width 38 height 53
click at [493, 103] on div at bounding box center [473, 79] width 45 height 50
click at [454, 120] on button "Record Again" at bounding box center [452, 113] width 3 height 14
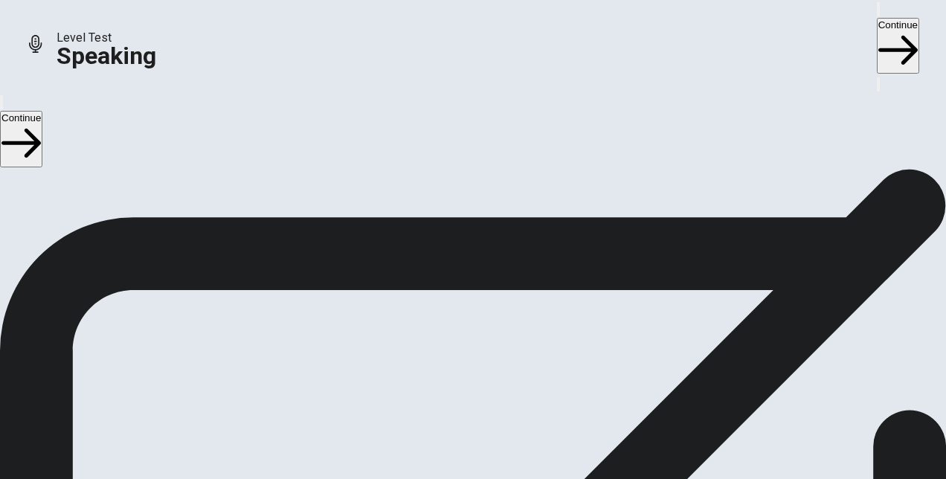
click at [485, 216] on div "Stop Recording" at bounding box center [473, 121] width 53 height 189
click at [485, 98] on icon at bounding box center [473, 76] width 45 height 45
click at [479, 98] on icon at bounding box center [473, 76] width 45 height 45
click at [452, 116] on icon "Record Again" at bounding box center [452, 116] width 0 height 0
click at [457, 120] on button "Play Audio" at bounding box center [455, 113] width 3 height 14
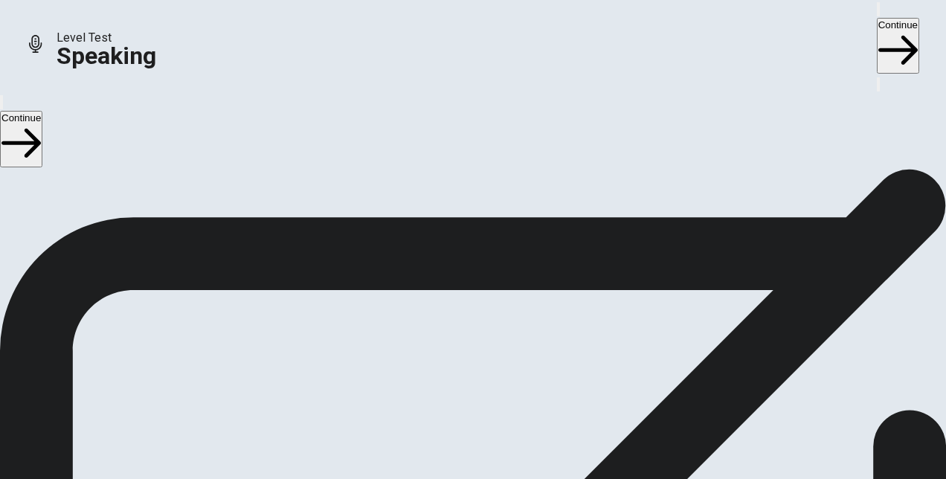
scroll to position [0, 0]
click at [42, 118] on button "Continue" at bounding box center [21, 139] width 42 height 56
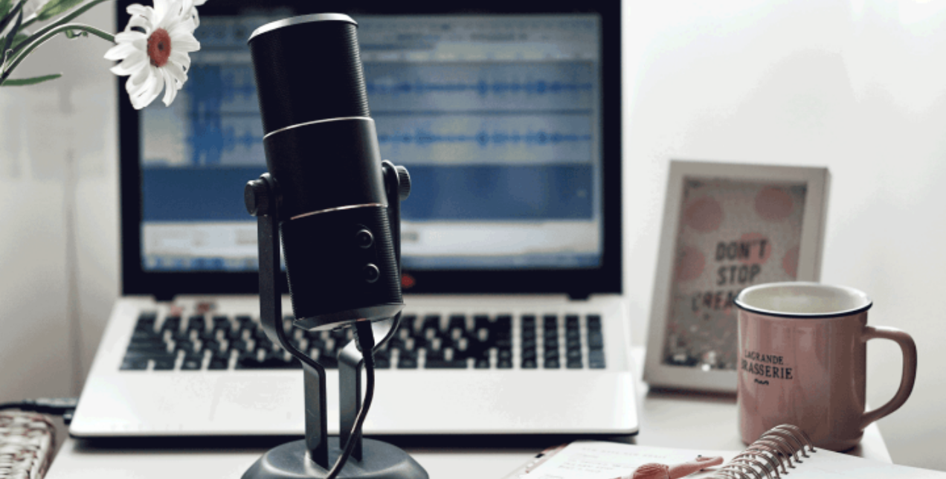
click at [42, 121] on button "Continue" at bounding box center [21, 139] width 42 height 56
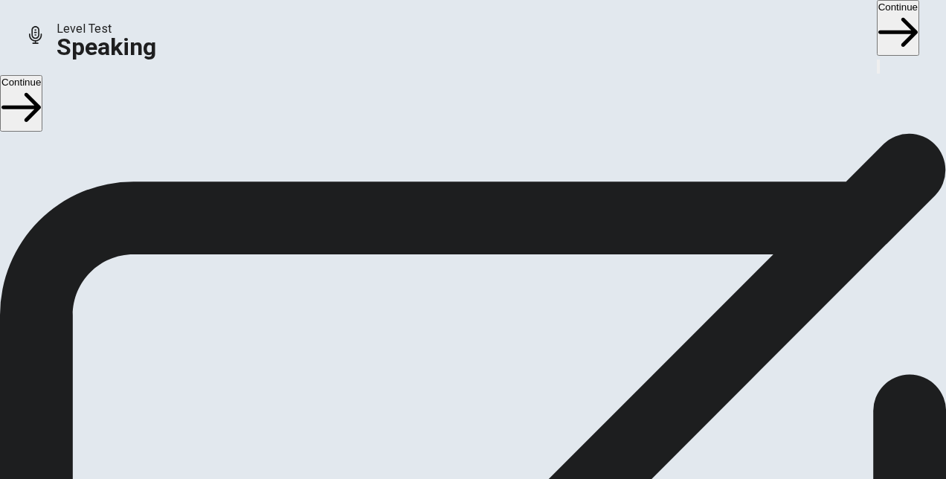
scroll to position [83, 0]
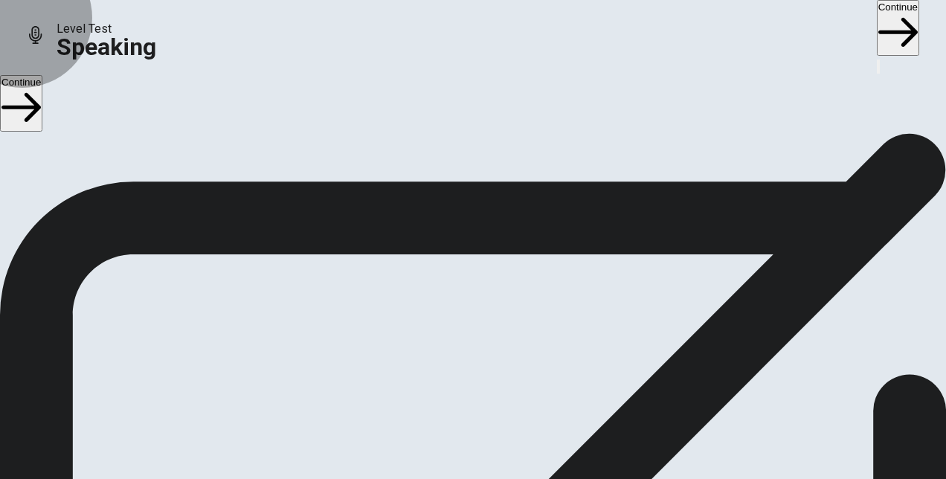
click at [42, 120] on button "Continue" at bounding box center [21, 103] width 42 height 56
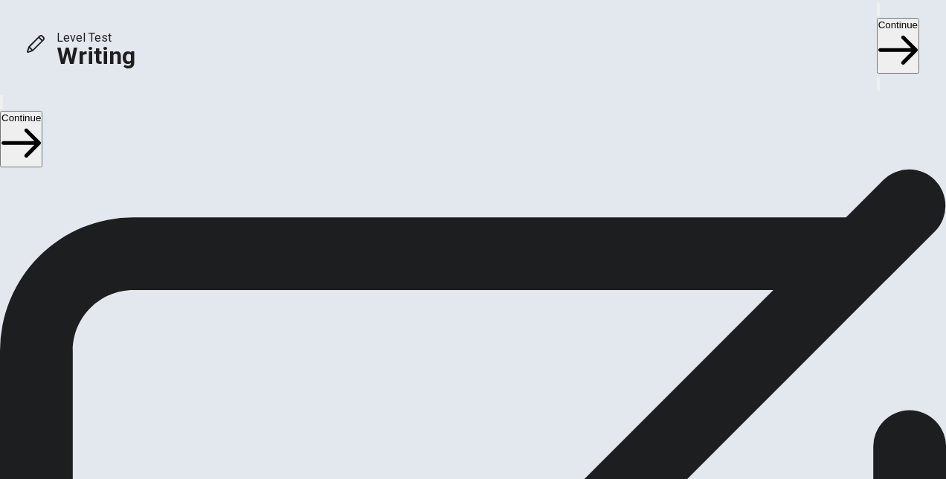
scroll to position [33, 0]
click at [42, 112] on button "Continue" at bounding box center [21, 139] width 42 height 56
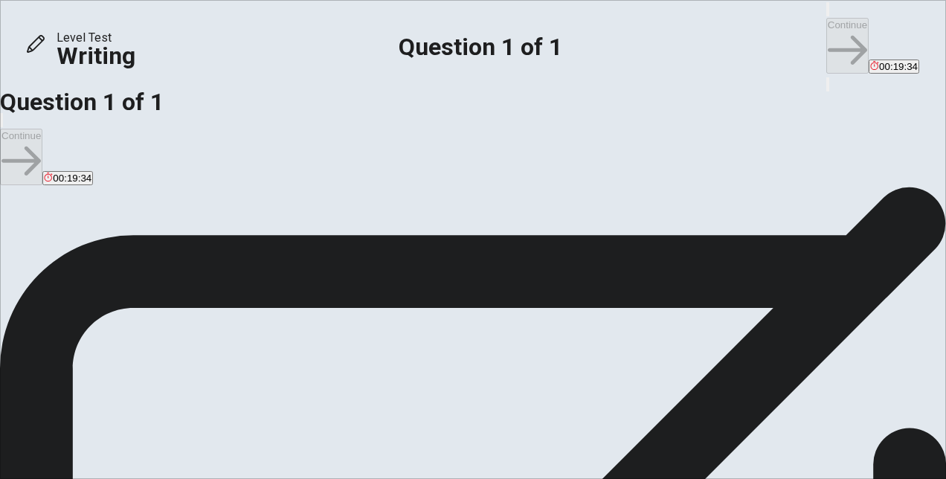
scroll to position [62, 0]
type textarea "I prefer movies desingned to amuse or entertain. I have two reasons."
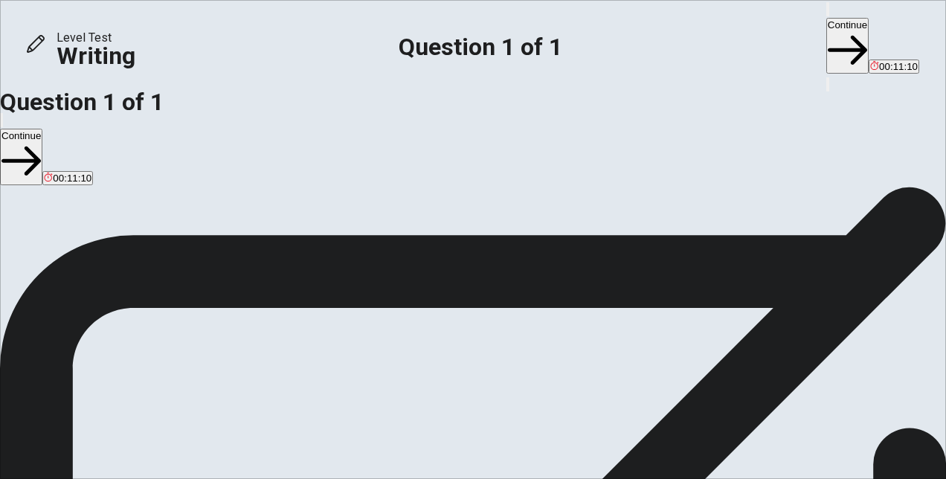
scroll to position [54, 0]
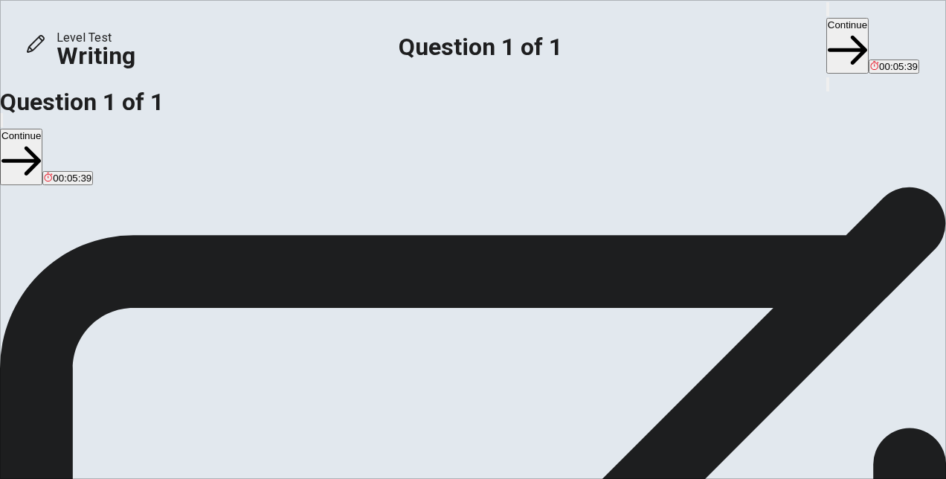
scroll to position [35, 0]
drag, startPoint x: 626, startPoint y: 243, endPoint x: 710, endPoint y: 241, distance: 83.3
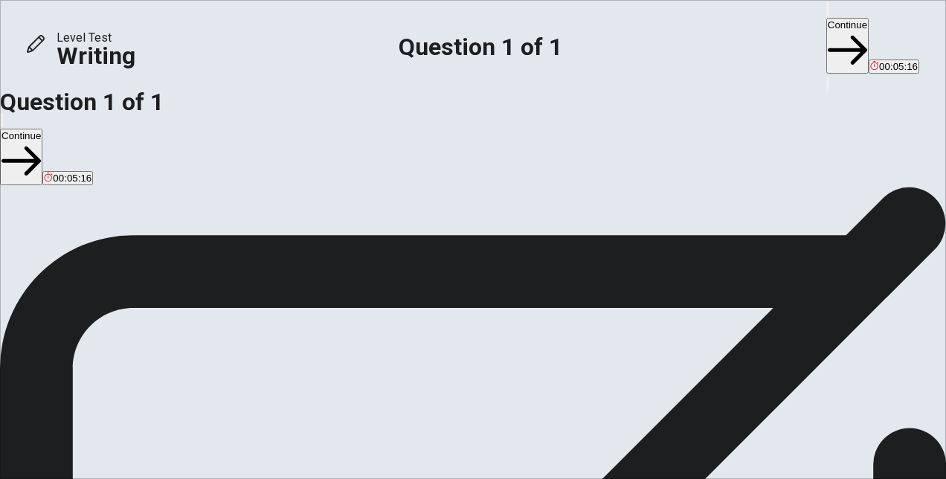
drag, startPoint x: 619, startPoint y: 241, endPoint x: 732, endPoint y: 238, distance: 113.1
paste textarea "e"
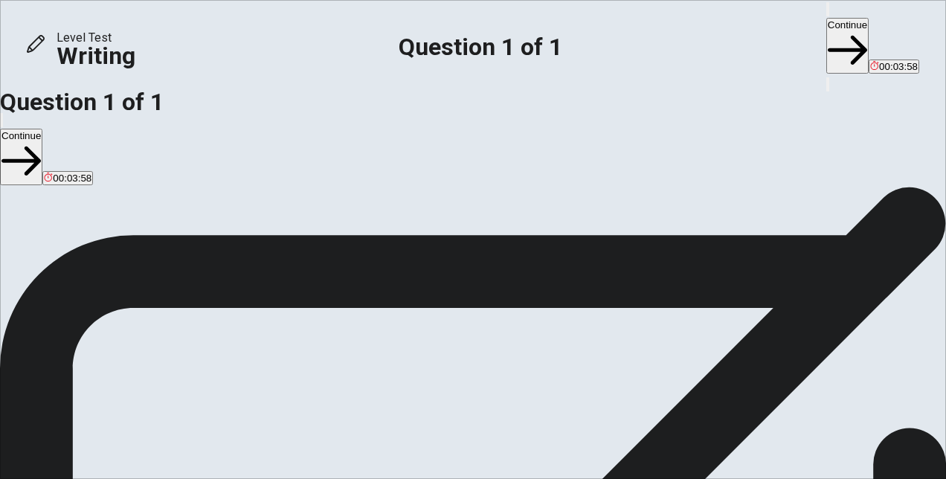
scroll to position [53, 0]
type textarea "I prefer movies desingned to amuse and entertain. I have two reasons. First, th…"
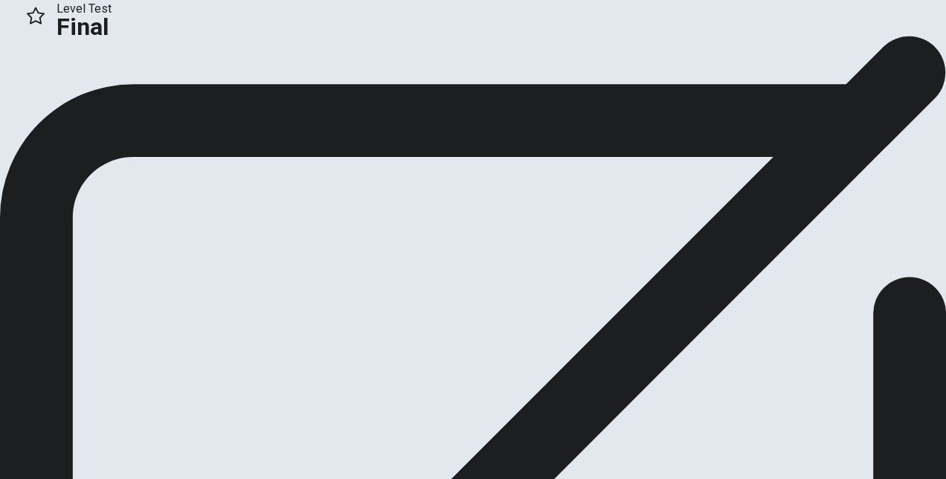
scroll to position [14, 0]
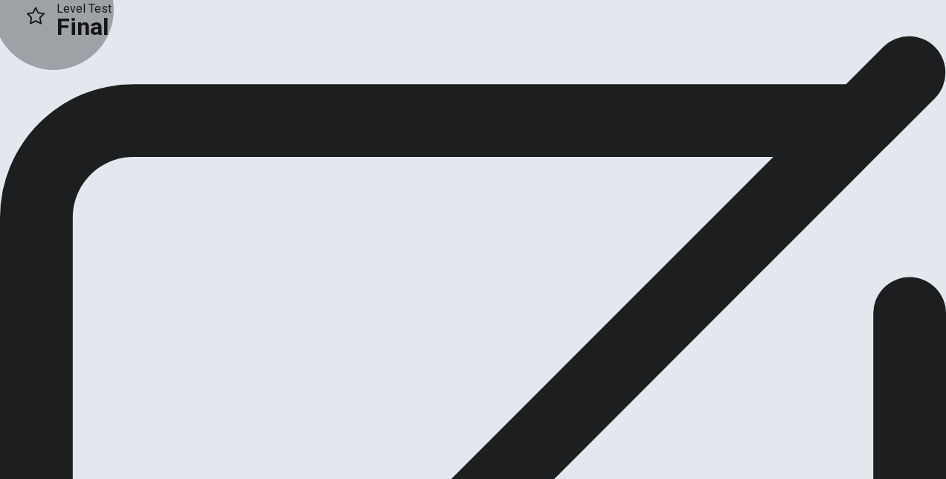
click at [60, 95] on button "Continue" at bounding box center [30, 85] width 60 height 20
